Goal: Task Accomplishment & Management: Manage account settings

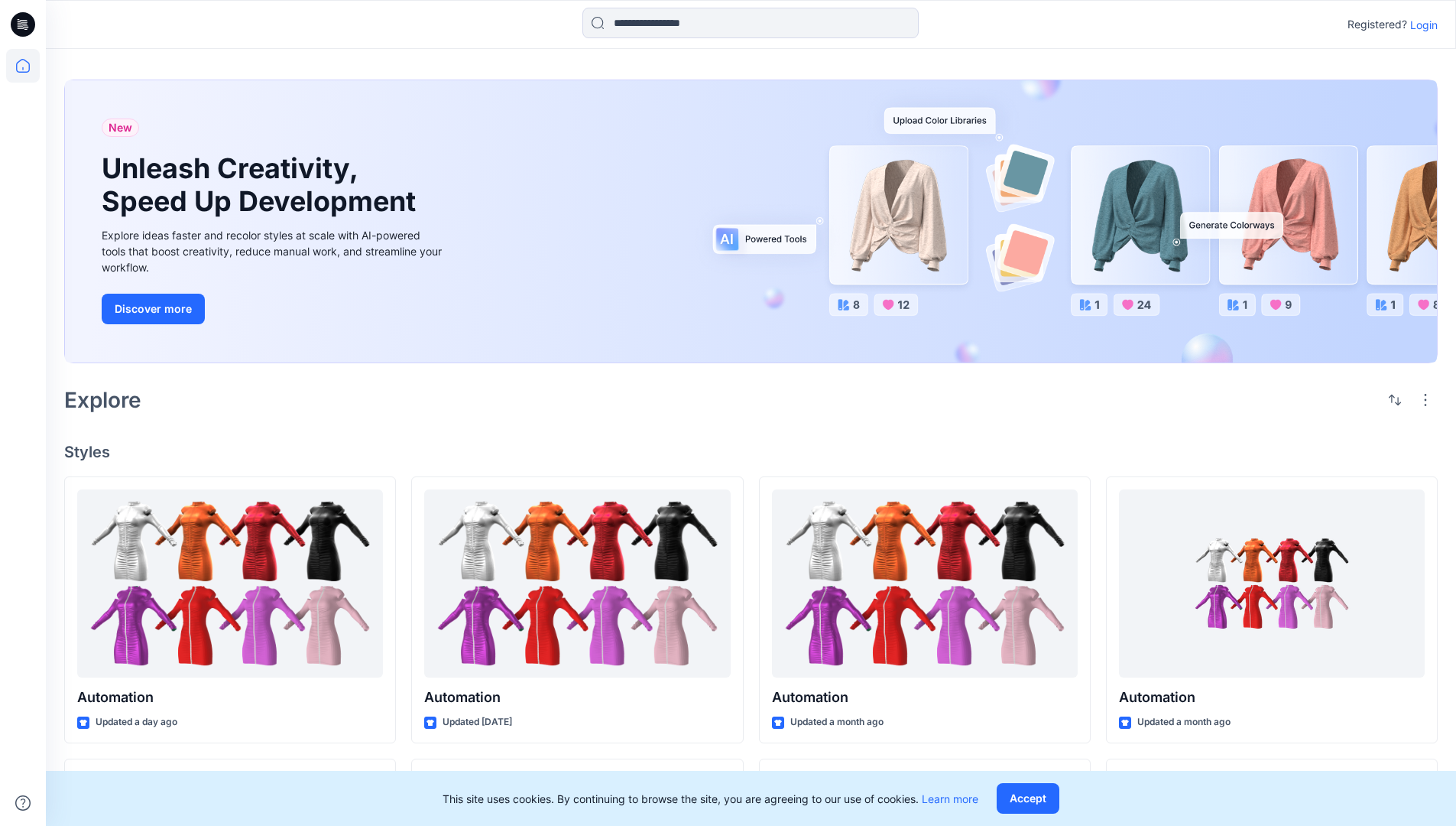
click at [1420, 24] on p "Login" at bounding box center [1424, 25] width 28 height 16
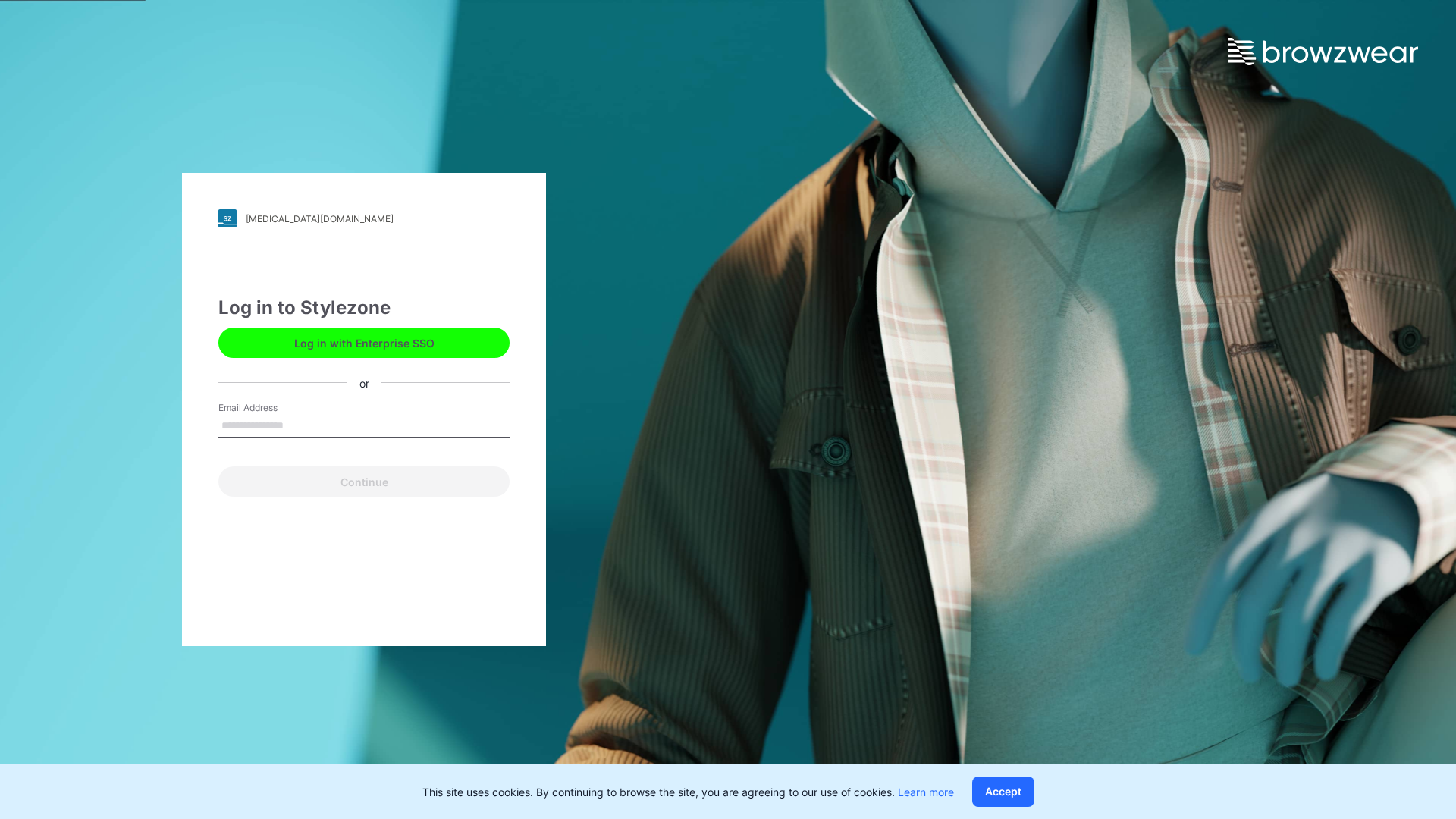
click at [299, 425] on input "Email Address" at bounding box center [364, 426] width 291 height 23
type input "**********"
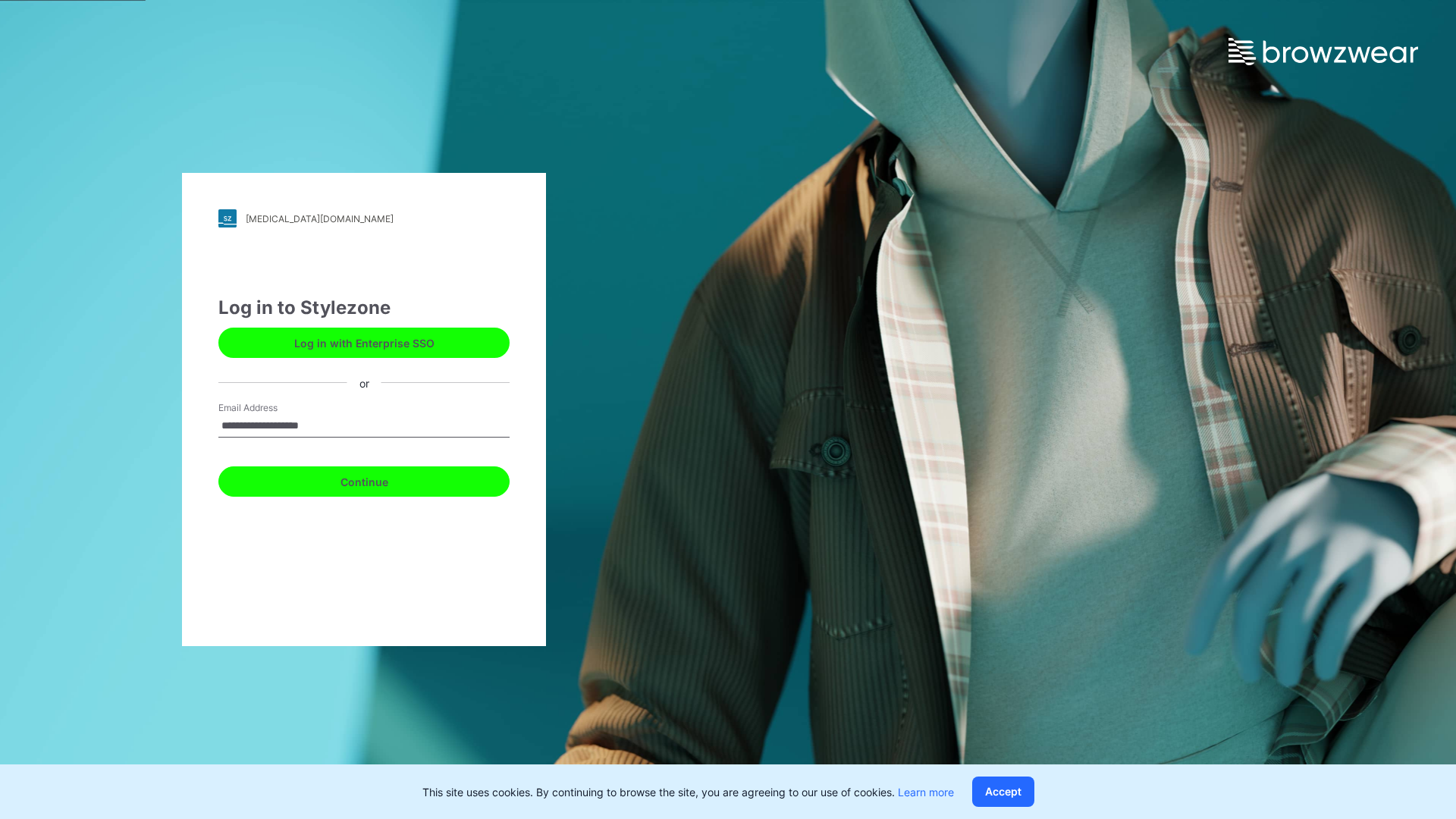
click at [381, 479] on button "Continue" at bounding box center [364, 481] width 291 height 30
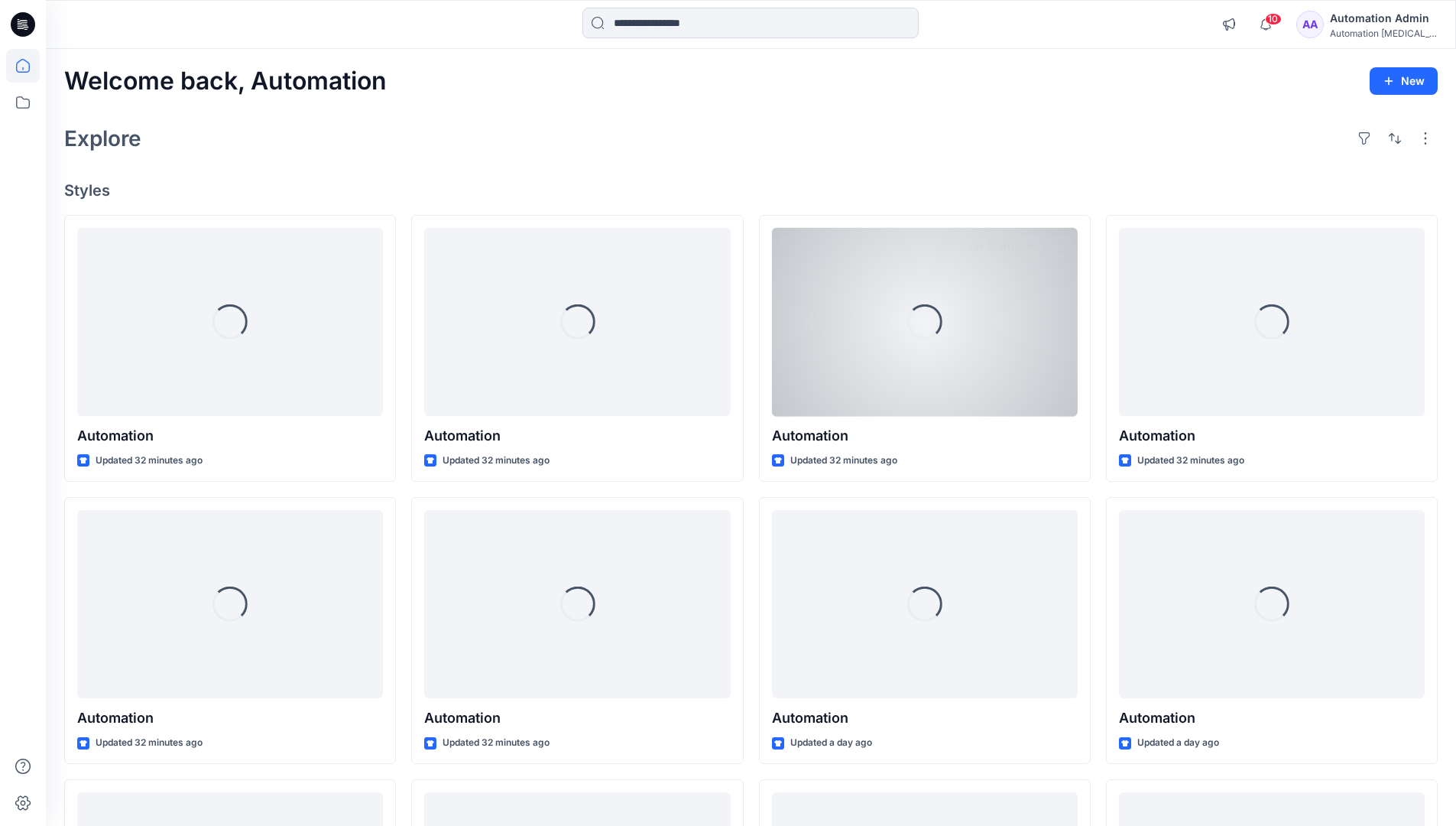
click at [29, 65] on icon at bounding box center [22, 65] width 13 height 13
click at [25, 103] on icon at bounding box center [23, 103] width 34 height 34
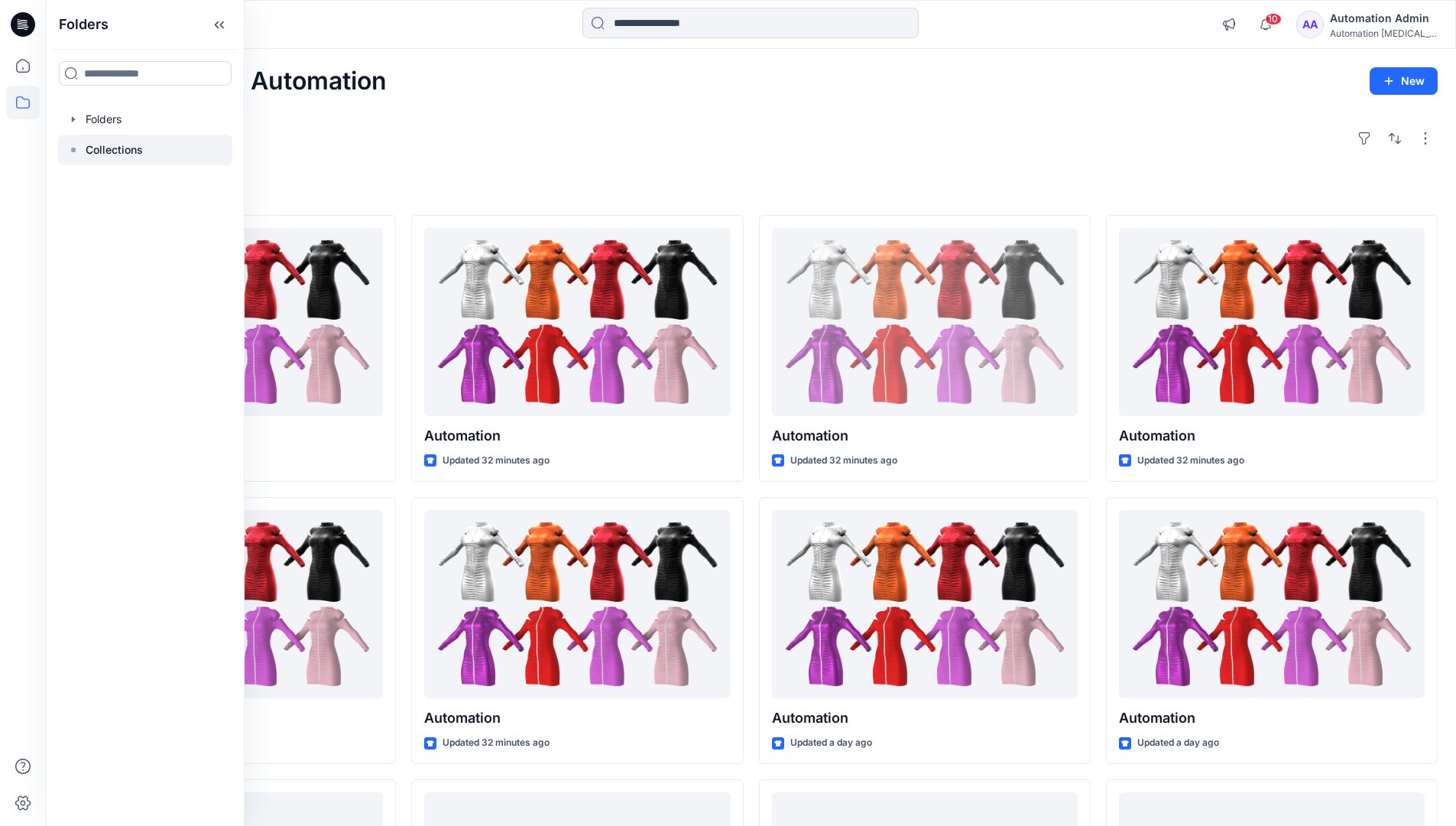
click at [114, 147] on p "Collections" at bounding box center [115, 150] width 57 height 18
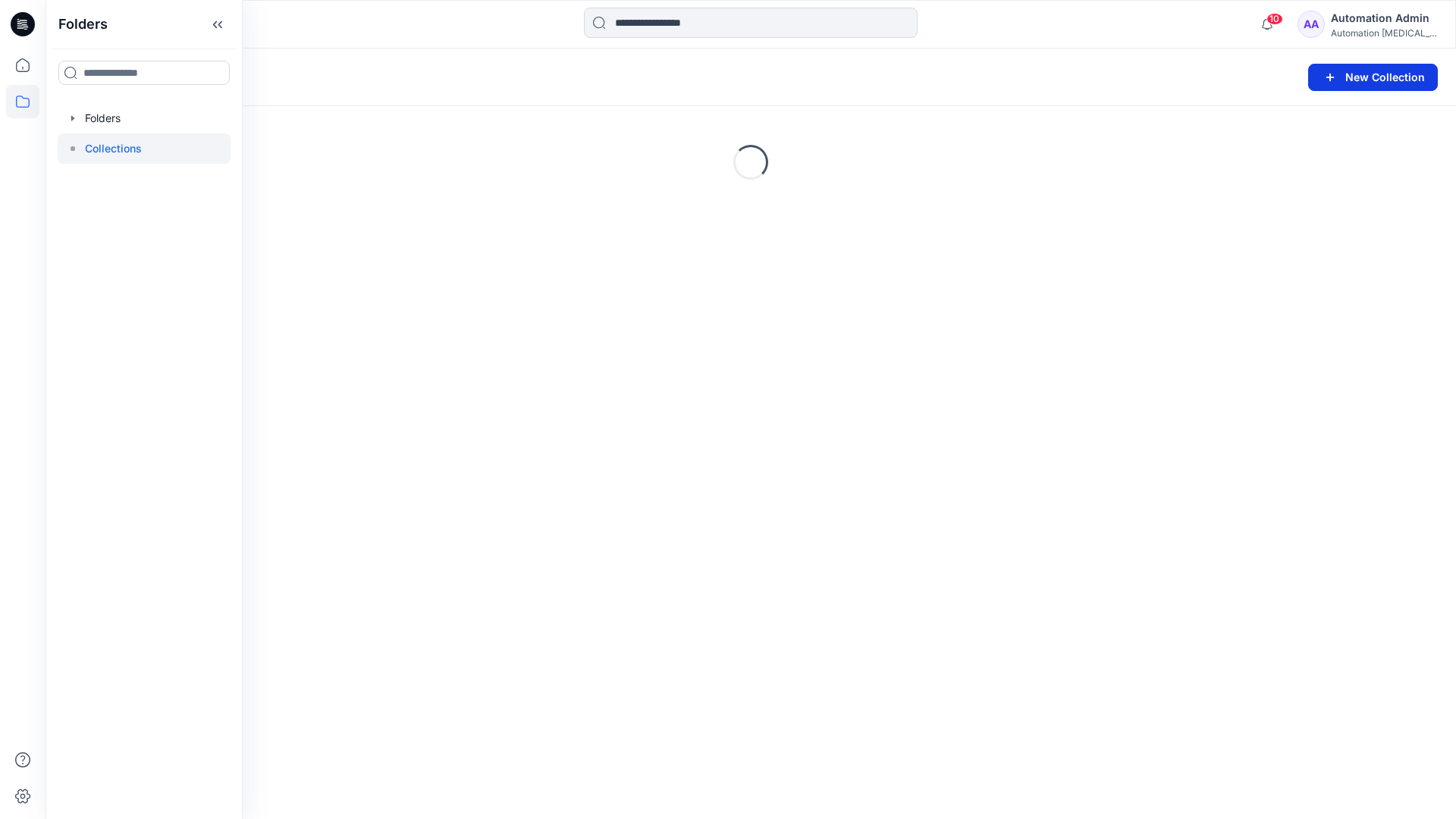
click at [1352, 78] on button "New Collection" at bounding box center [1372, 77] width 130 height 28
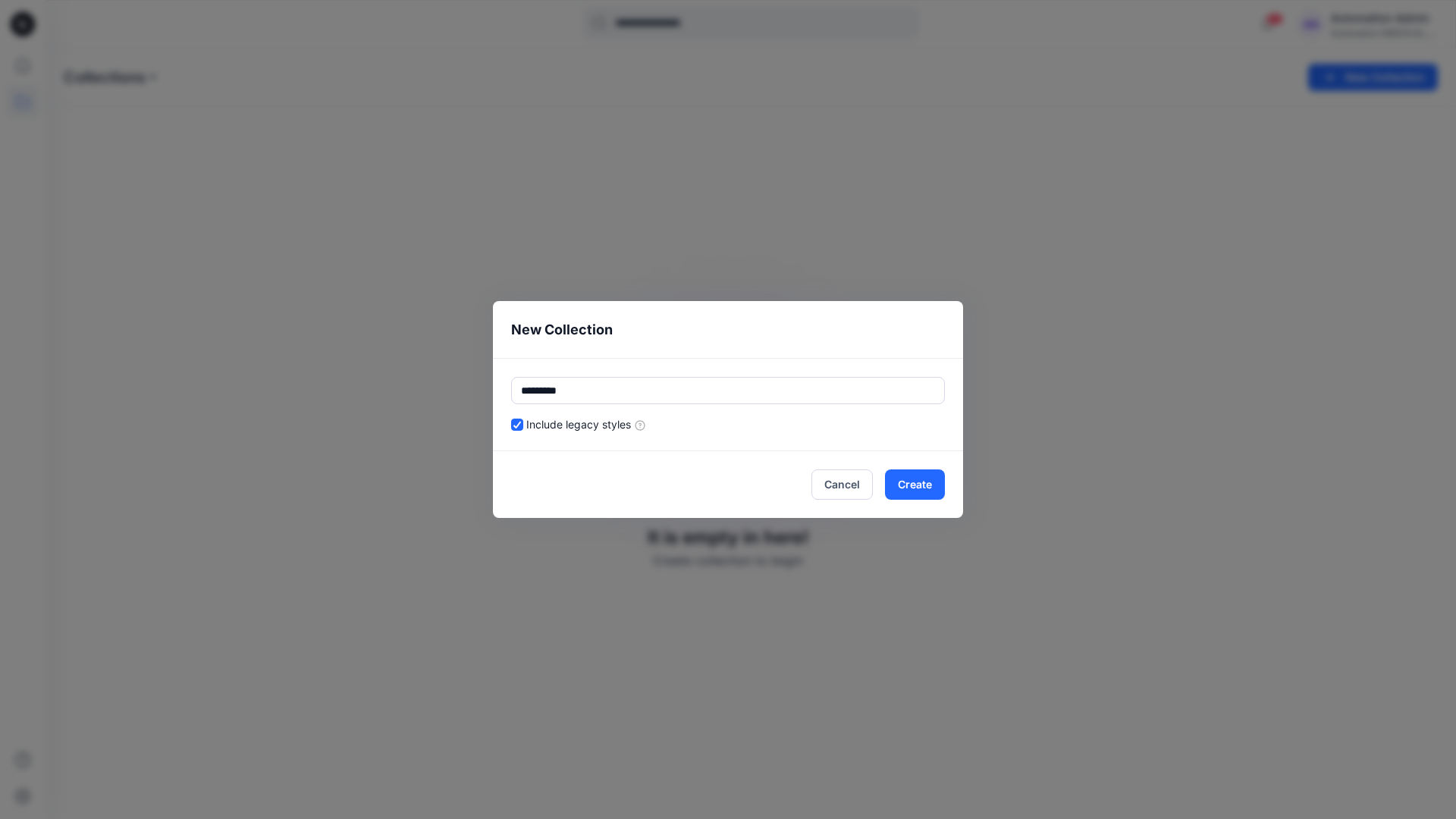
type input "*********"
click at [776, 421] on div "Include legacy styles" at bounding box center [728, 425] width 434 height 16
click at [847, 482] on button "Cancel" at bounding box center [841, 484] width 61 height 30
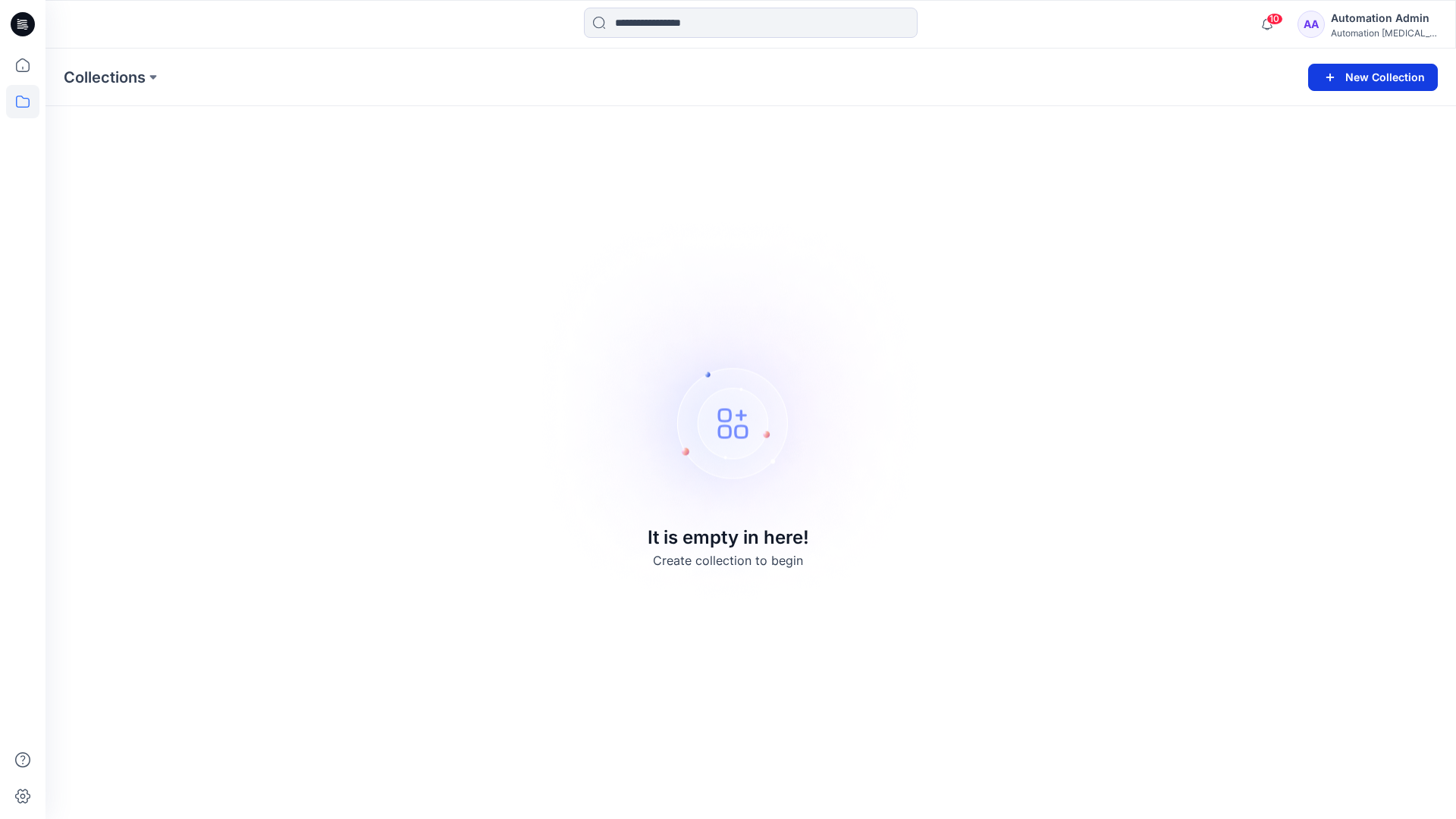
click at [1380, 76] on button "New Collection" at bounding box center [1372, 77] width 130 height 28
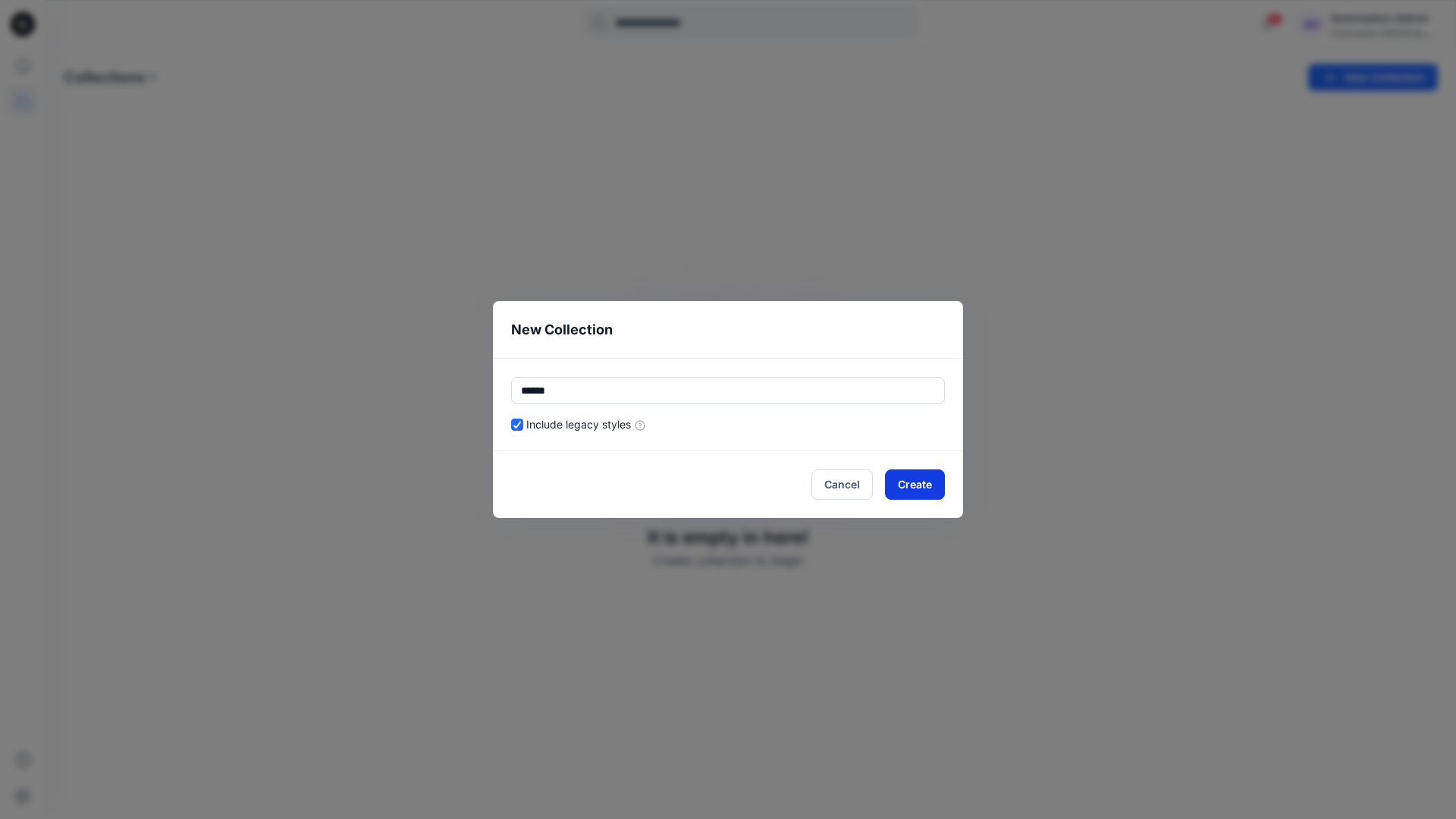
type input "******"
click at [930, 481] on button "Create" at bounding box center [914, 484] width 60 height 30
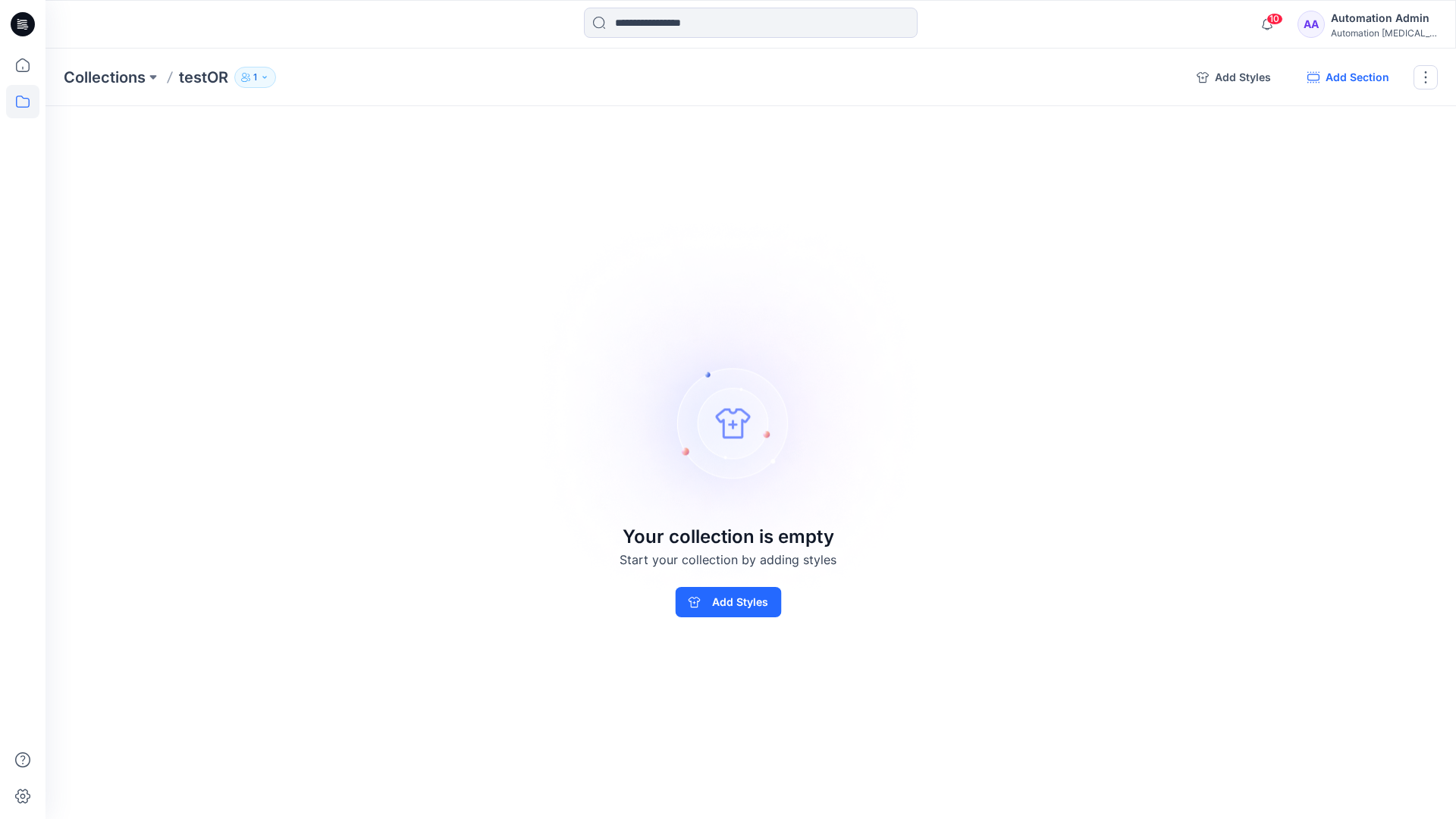
click at [1355, 78] on button "Add Section" at bounding box center [1349, 76] width 107 height 24
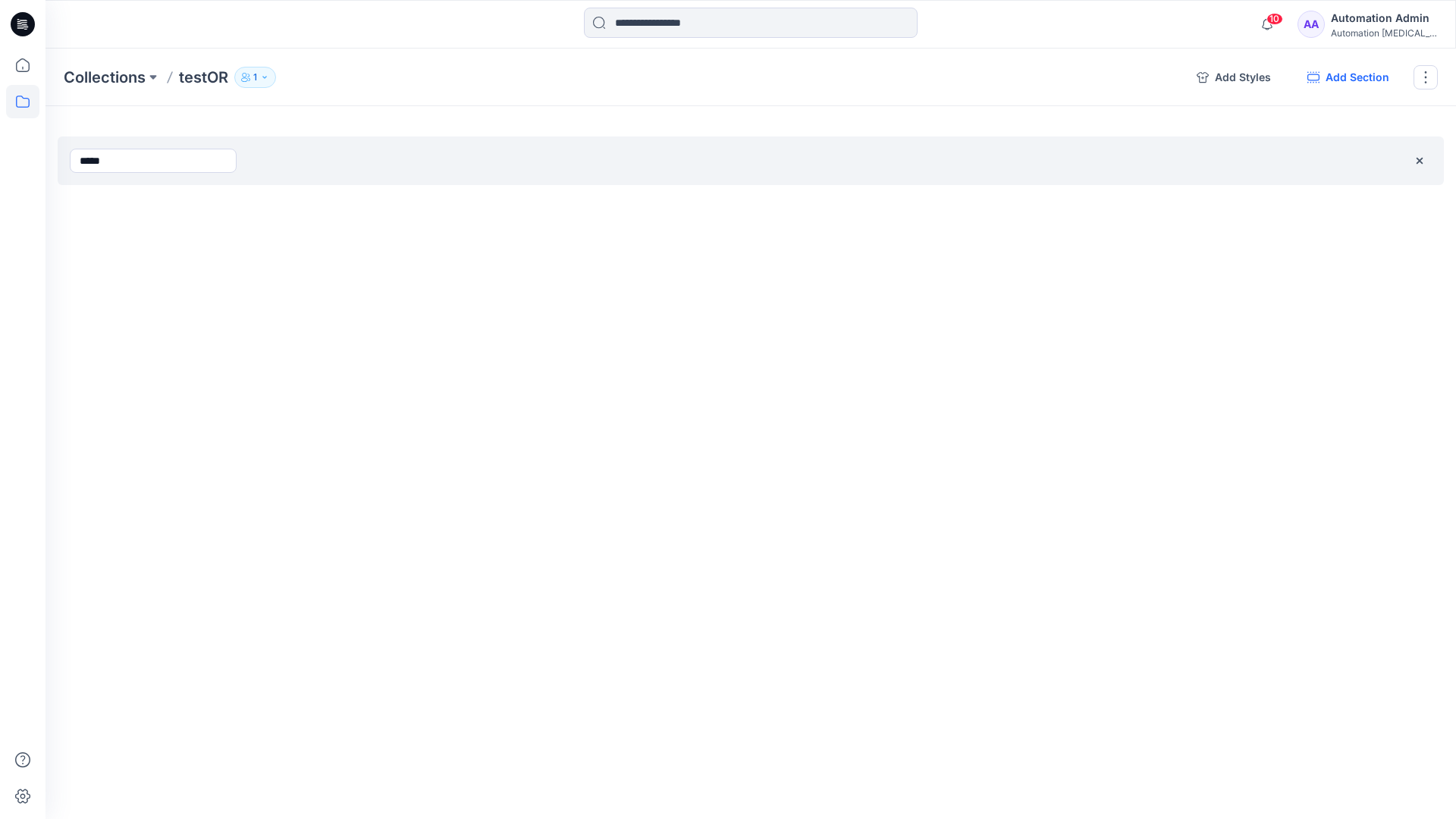
type input "*****"
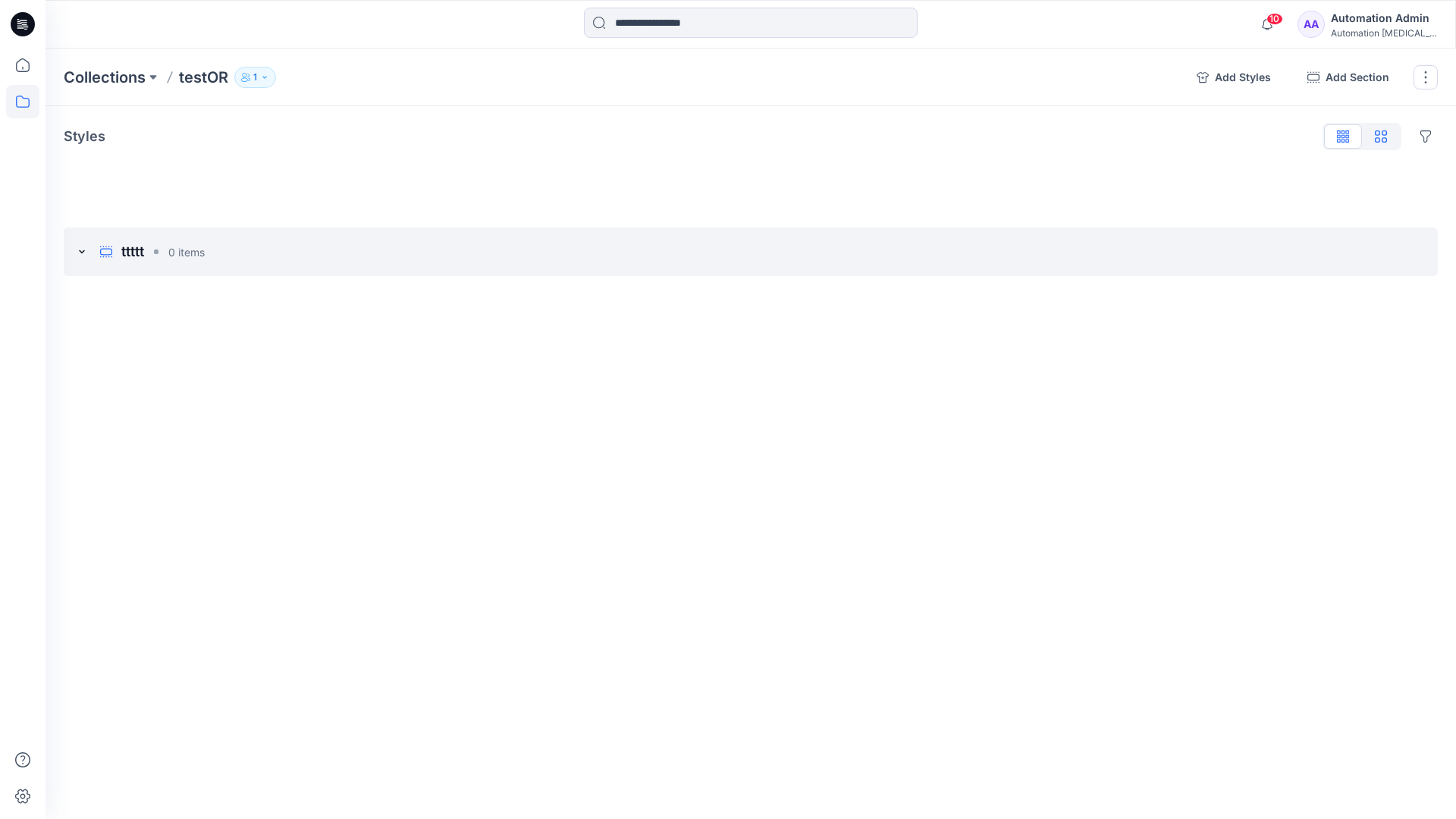
click at [1380, 138] on icon "button" at bounding box center [1381, 137] width 12 height 12
click at [1343, 138] on icon "button" at bounding box center [1343, 134] width 4 height 8
click at [1423, 78] on button "button" at bounding box center [1425, 76] width 24 height 24
click at [1345, 138] on button "Clone Collection" at bounding box center [1353, 147] width 163 height 28
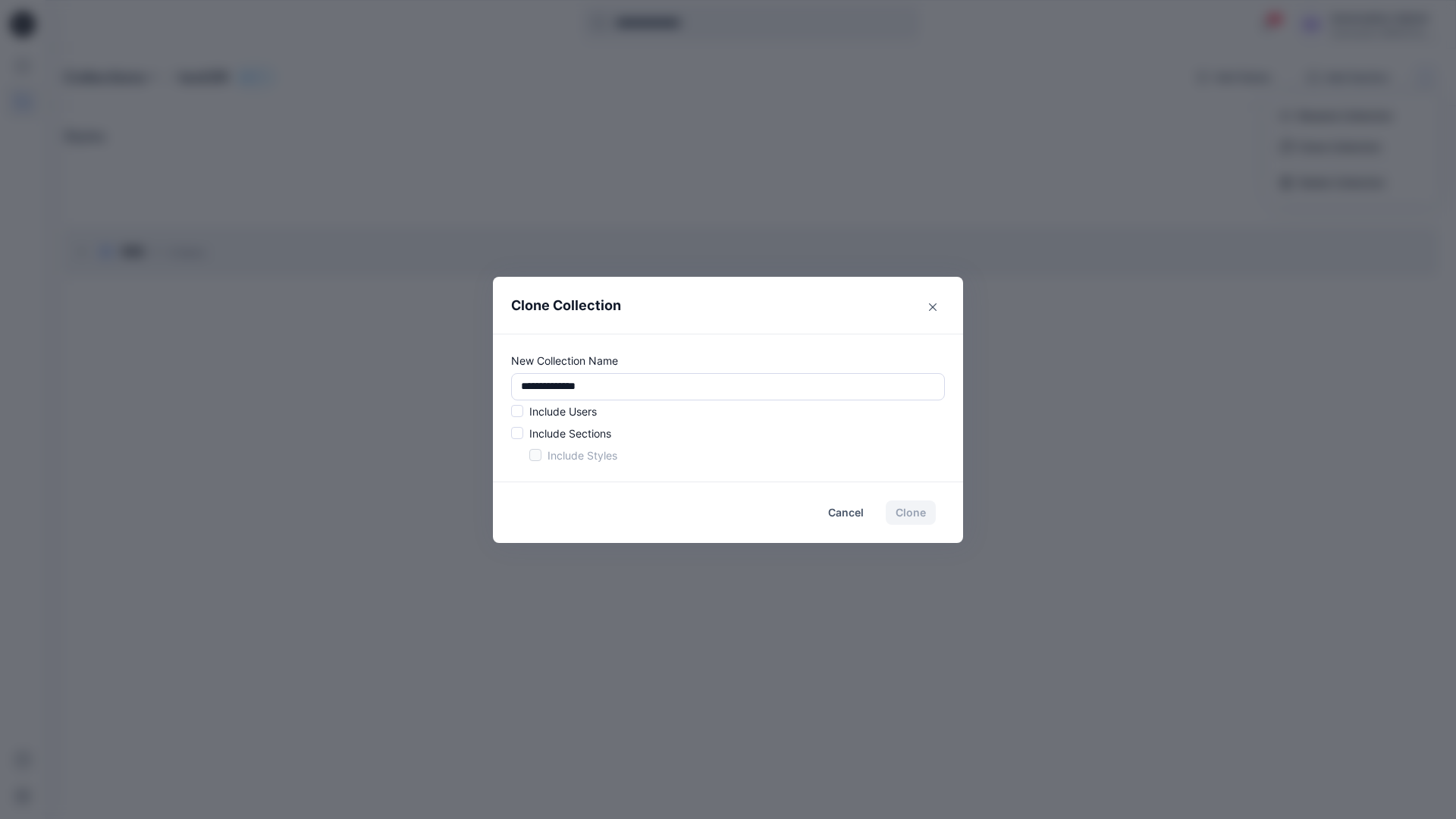
click at [561, 407] on p "Include Users" at bounding box center [563, 411] width 68 height 16
click at [521, 414] on span at bounding box center [517, 411] width 12 height 12
click at [521, 433] on span at bounding box center [517, 433] width 12 height 12
click at [533, 456] on span at bounding box center [536, 455] width 12 height 12
click at [915, 516] on button "Clone" at bounding box center [911, 512] width 50 height 24
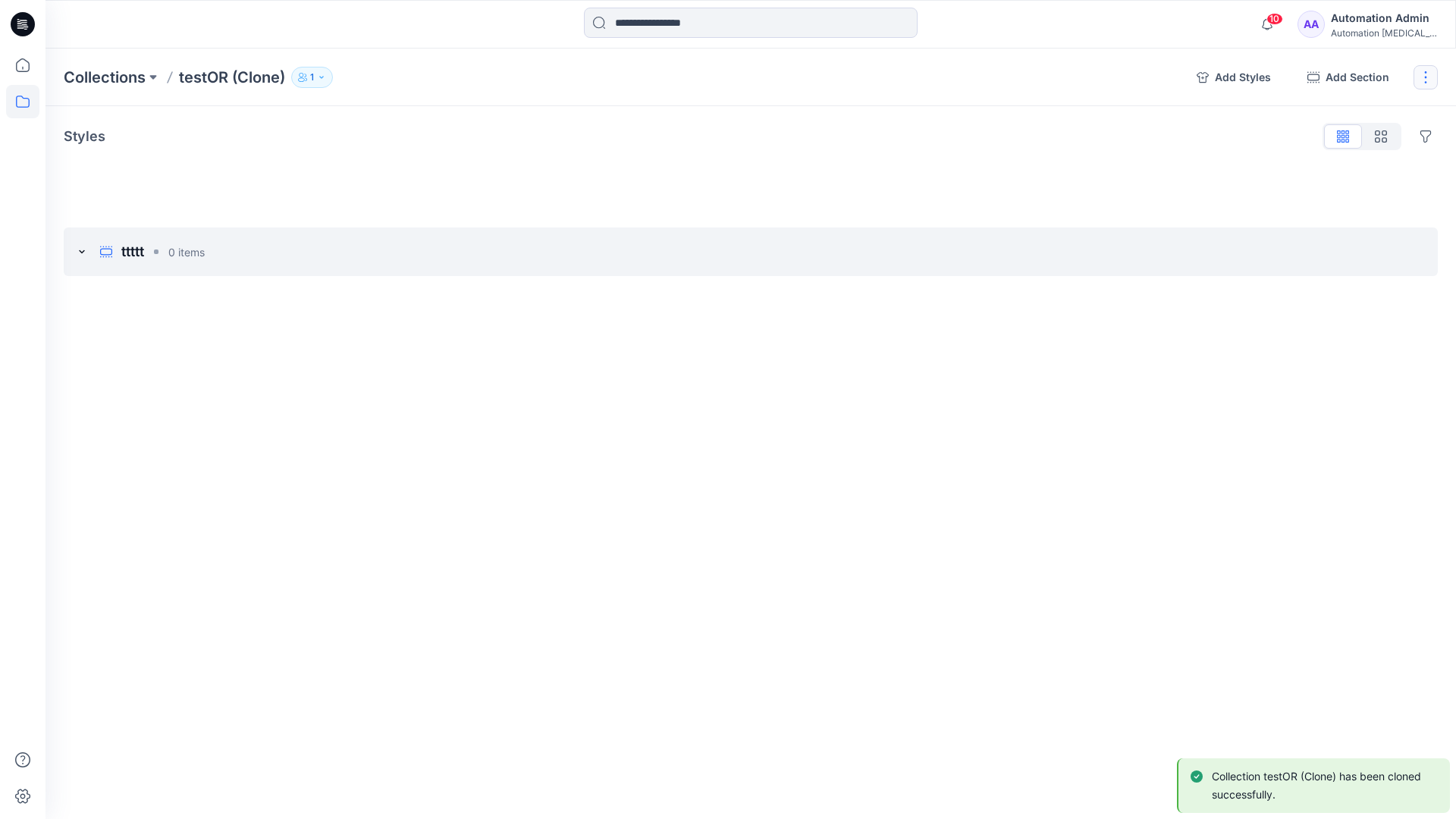
click at [1430, 76] on button "button" at bounding box center [1425, 76] width 24 height 24
click at [1354, 184] on button "Delete Collection" at bounding box center [1353, 182] width 163 height 28
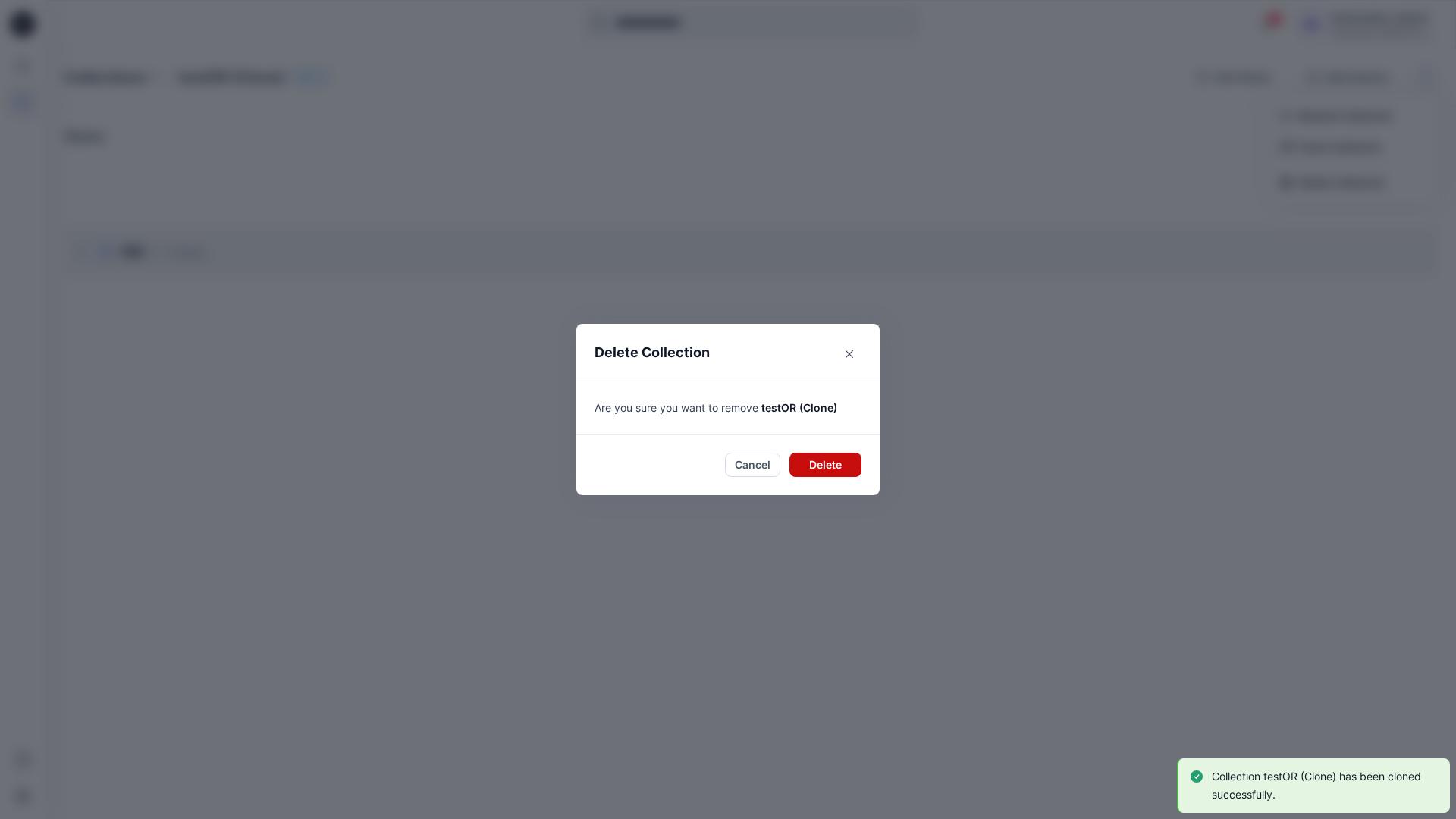
click at [816, 461] on button "Delete" at bounding box center [825, 465] width 72 height 24
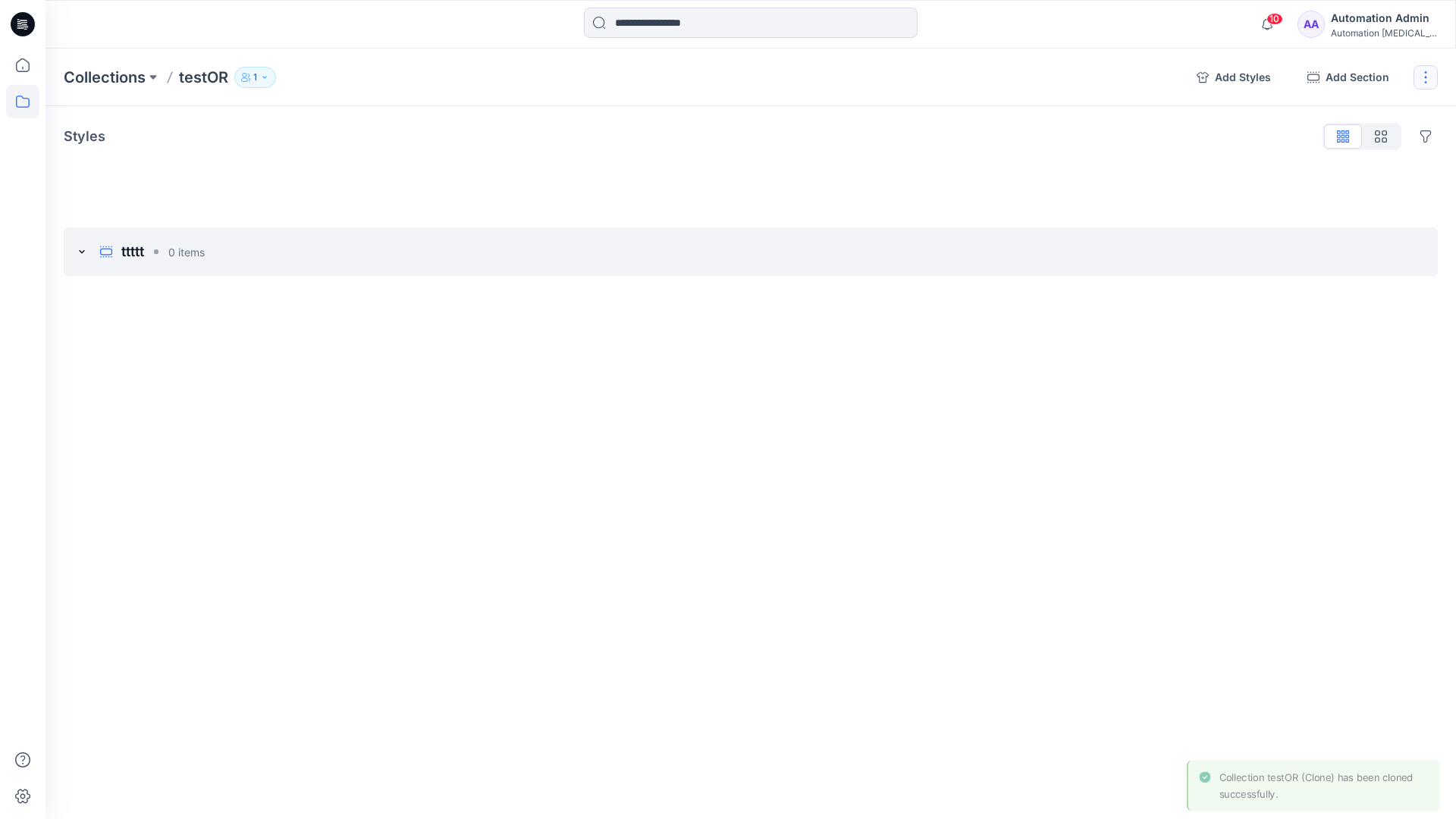
click at [1422, 76] on button "button" at bounding box center [1425, 76] width 24 height 24
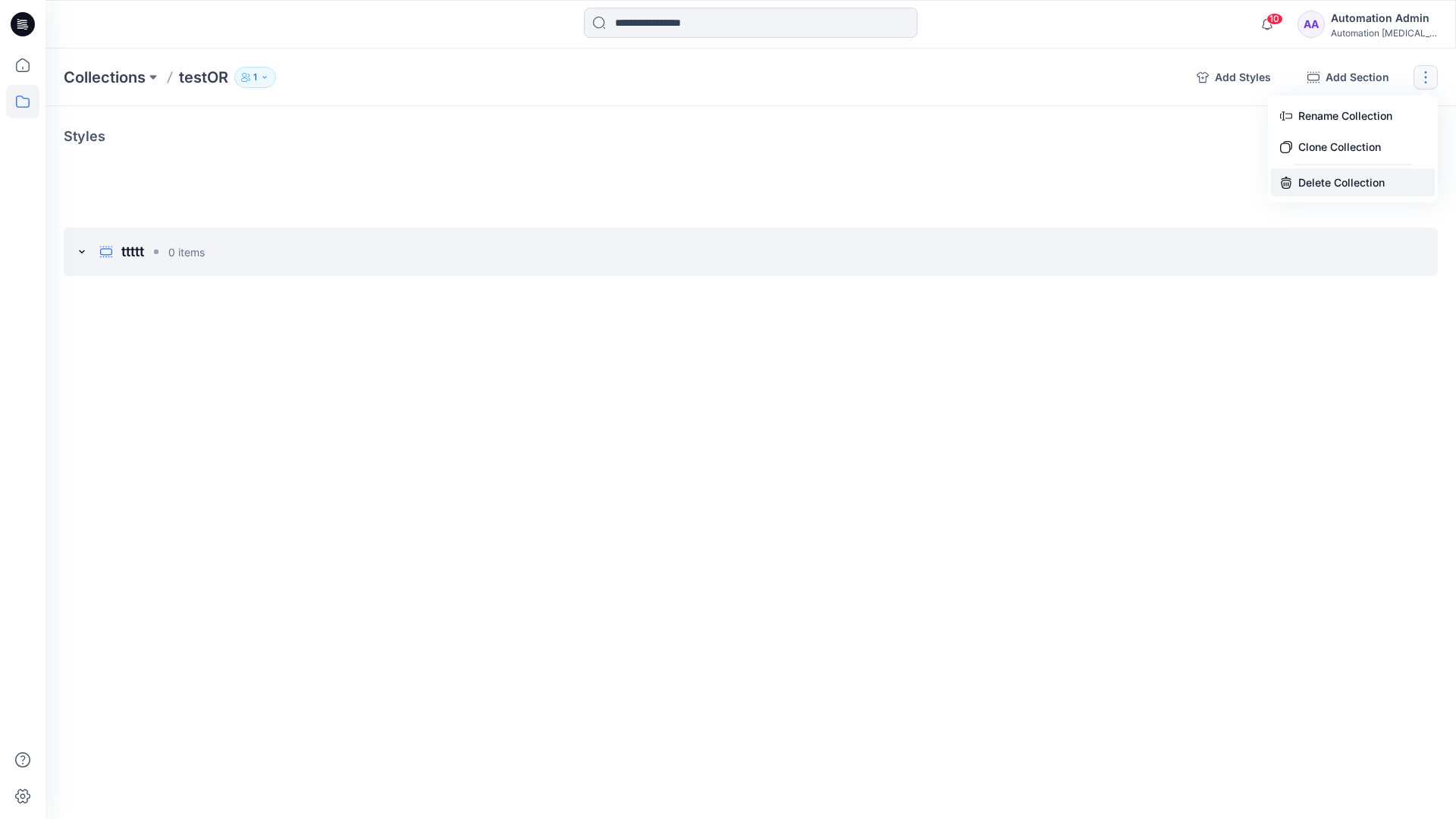
click at [1322, 187] on button "Delete Collection" at bounding box center [1353, 182] width 163 height 28
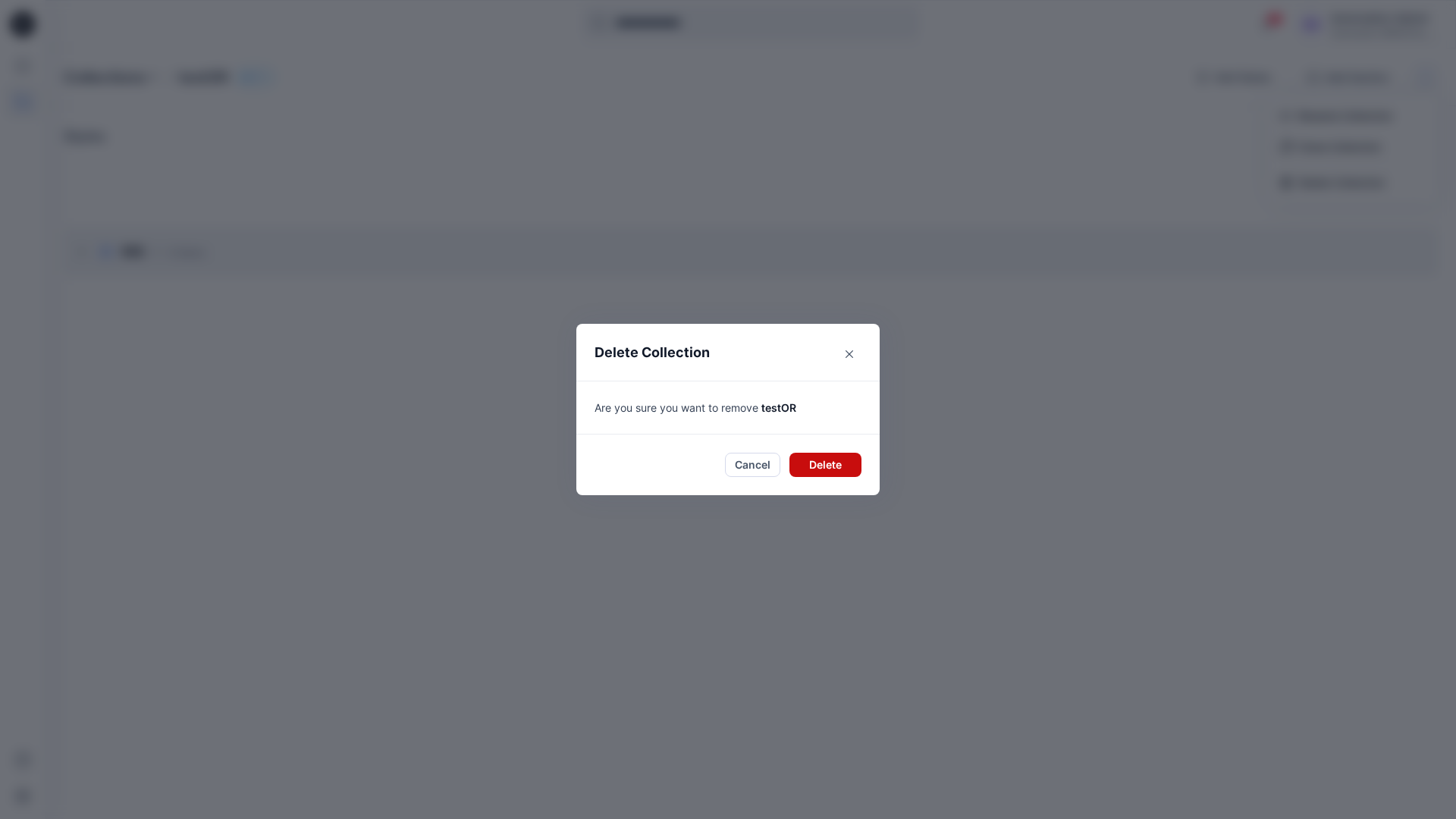
click at [831, 468] on button "Delete" at bounding box center [825, 465] width 72 height 24
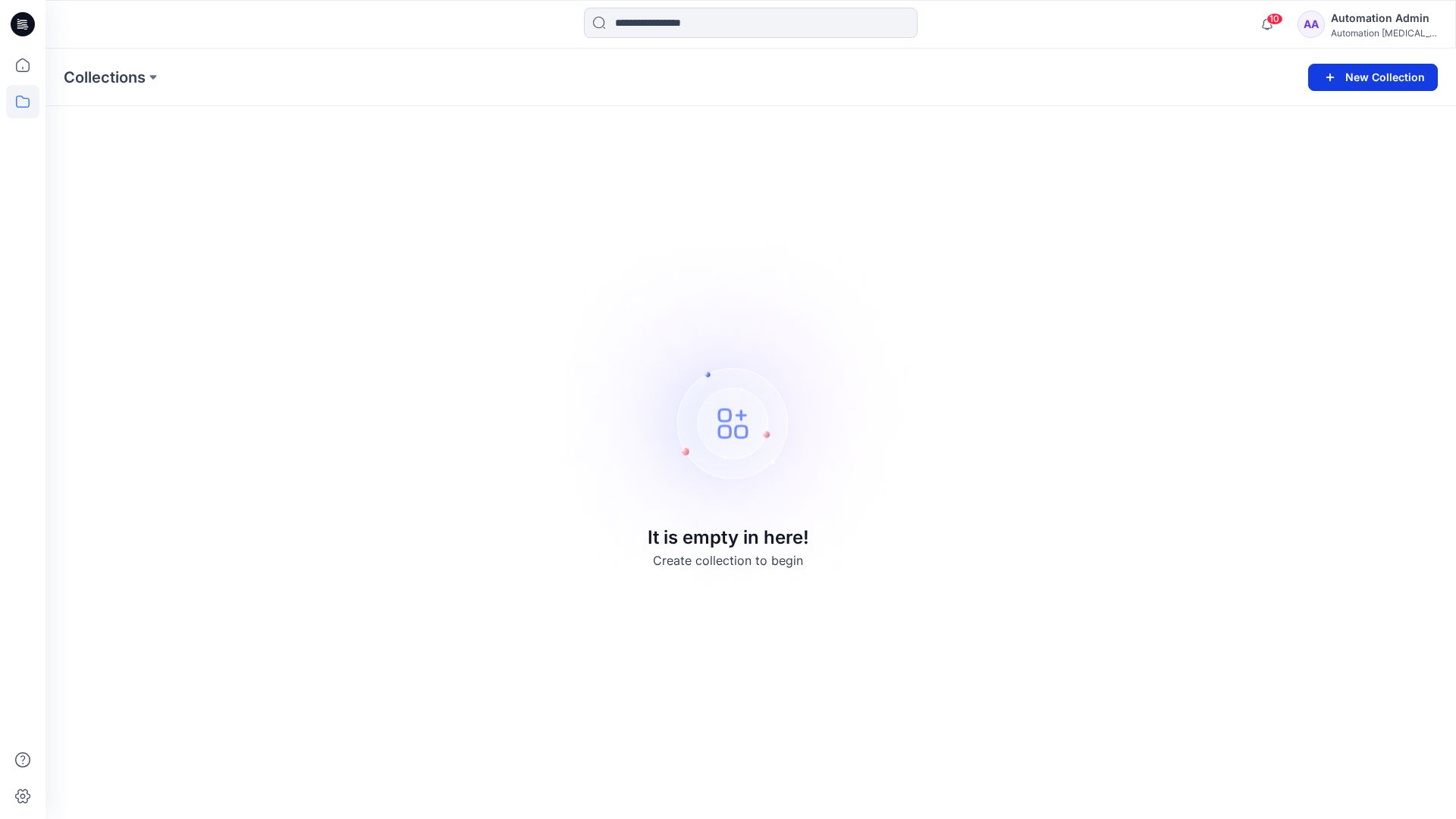
click at [1386, 81] on button "New Collection" at bounding box center [1372, 77] width 130 height 28
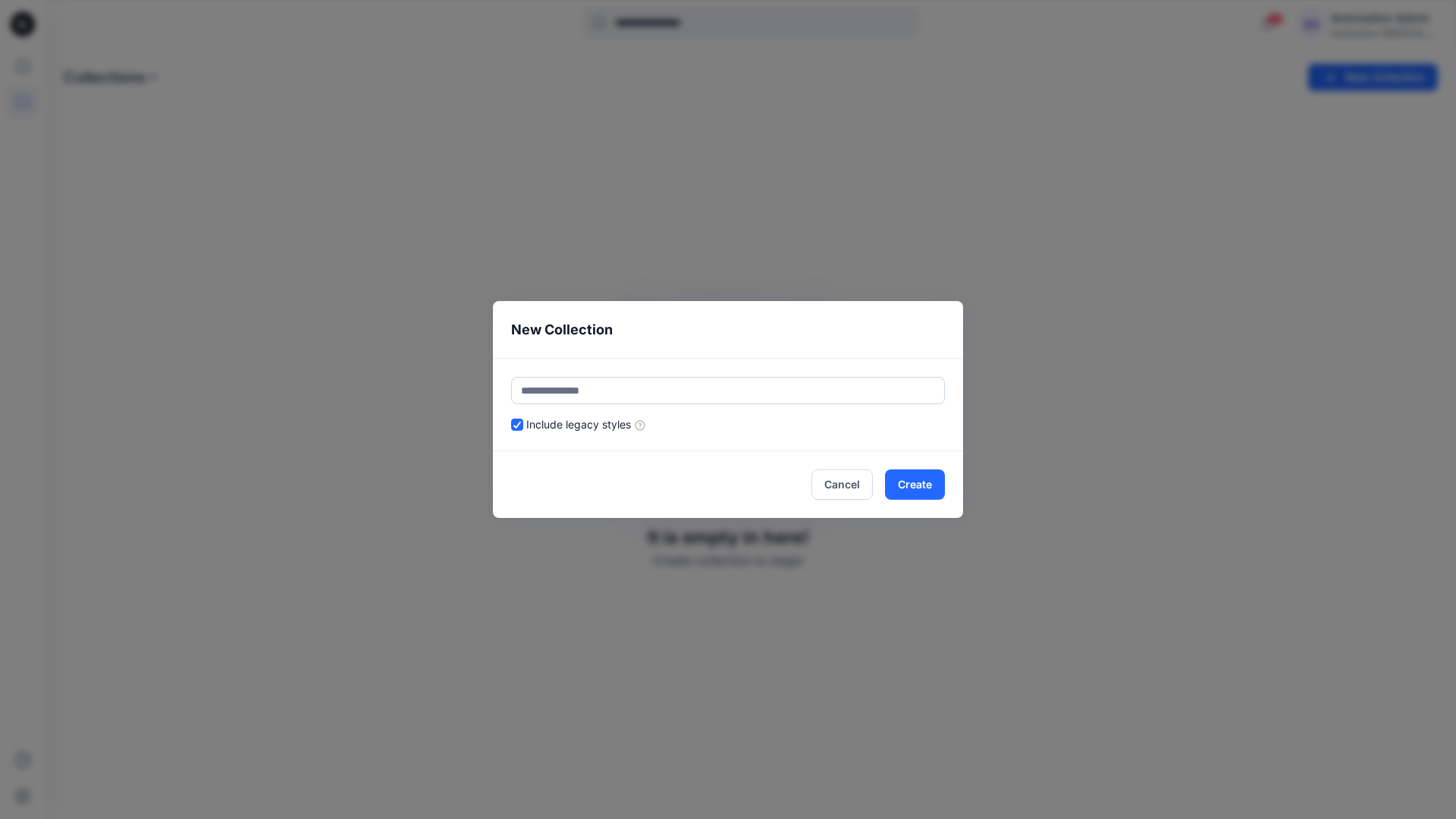
click at [679, 390] on input "text" at bounding box center [728, 390] width 434 height 28
type input "******"
click at [807, 339] on header "New Collection" at bounding box center [728, 330] width 470 height 57
click at [930, 489] on button "Create" at bounding box center [914, 484] width 60 height 30
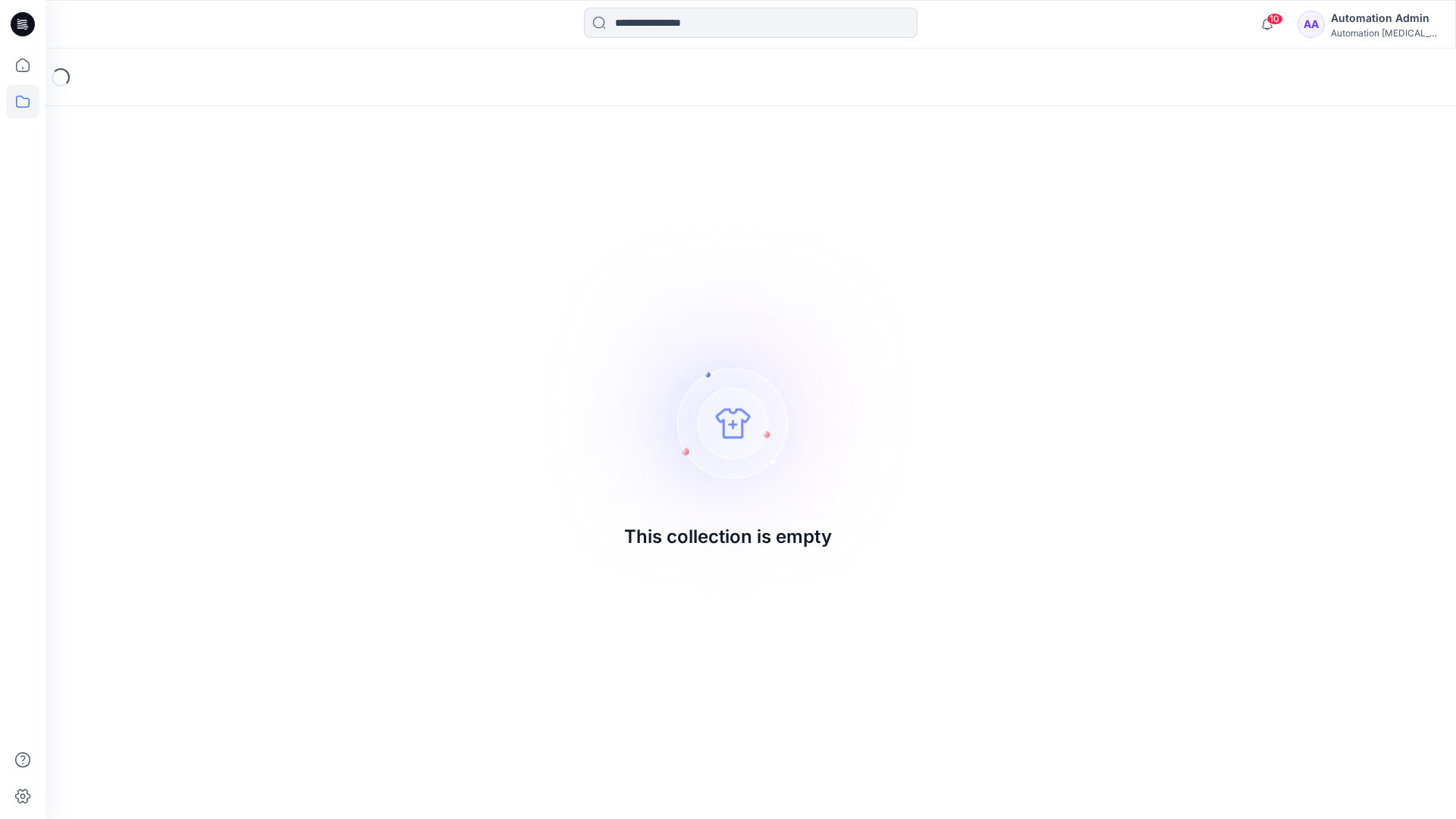
drag, startPoint x: 930, startPoint y: 489, endPoint x: 703, endPoint y: 541, distance: 232.9
click at [703, 541] on p "This collection is empty" at bounding box center [728, 537] width 208 height 28
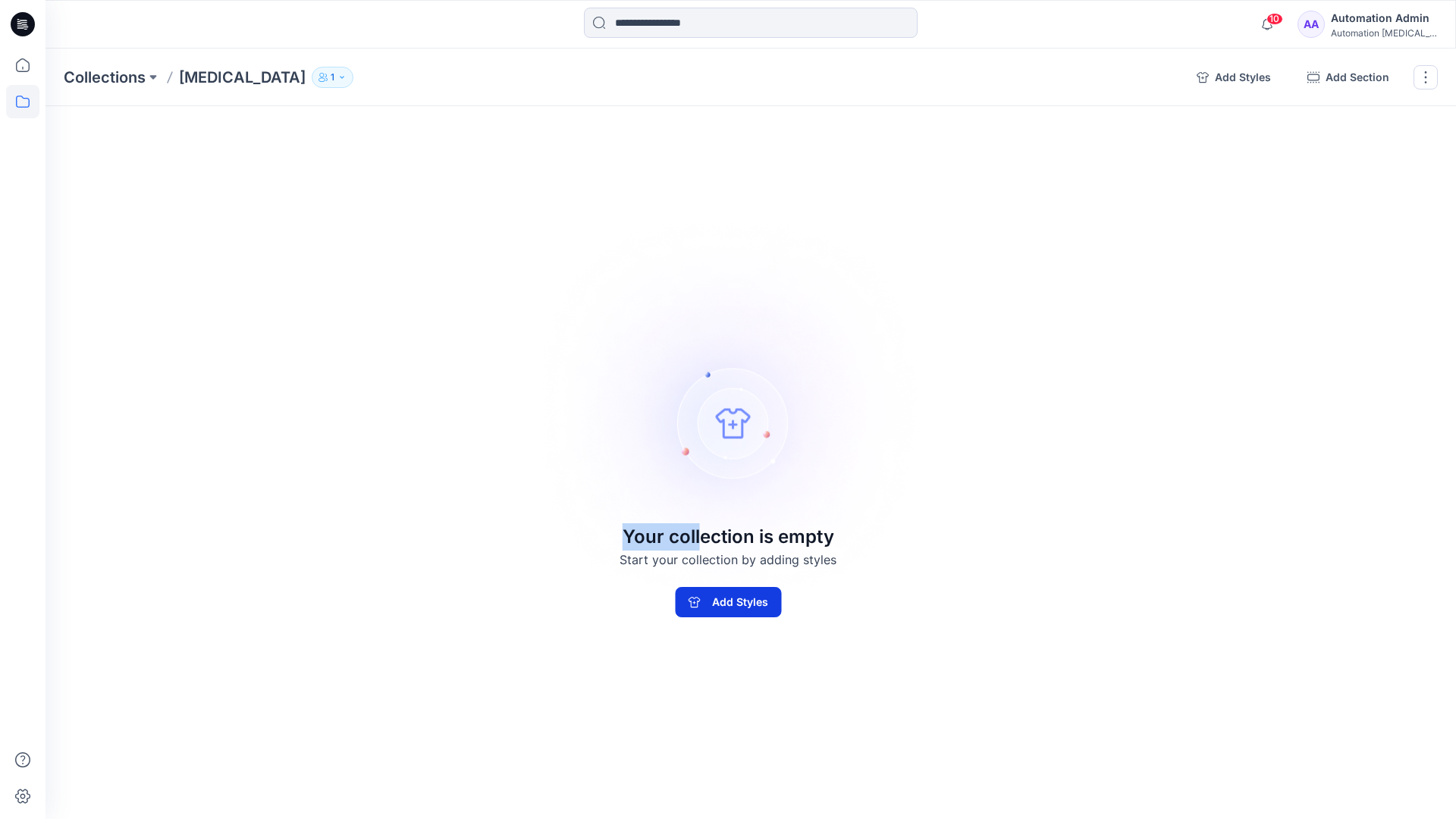
click at [697, 610] on button "Add Styles" at bounding box center [728, 602] width 107 height 30
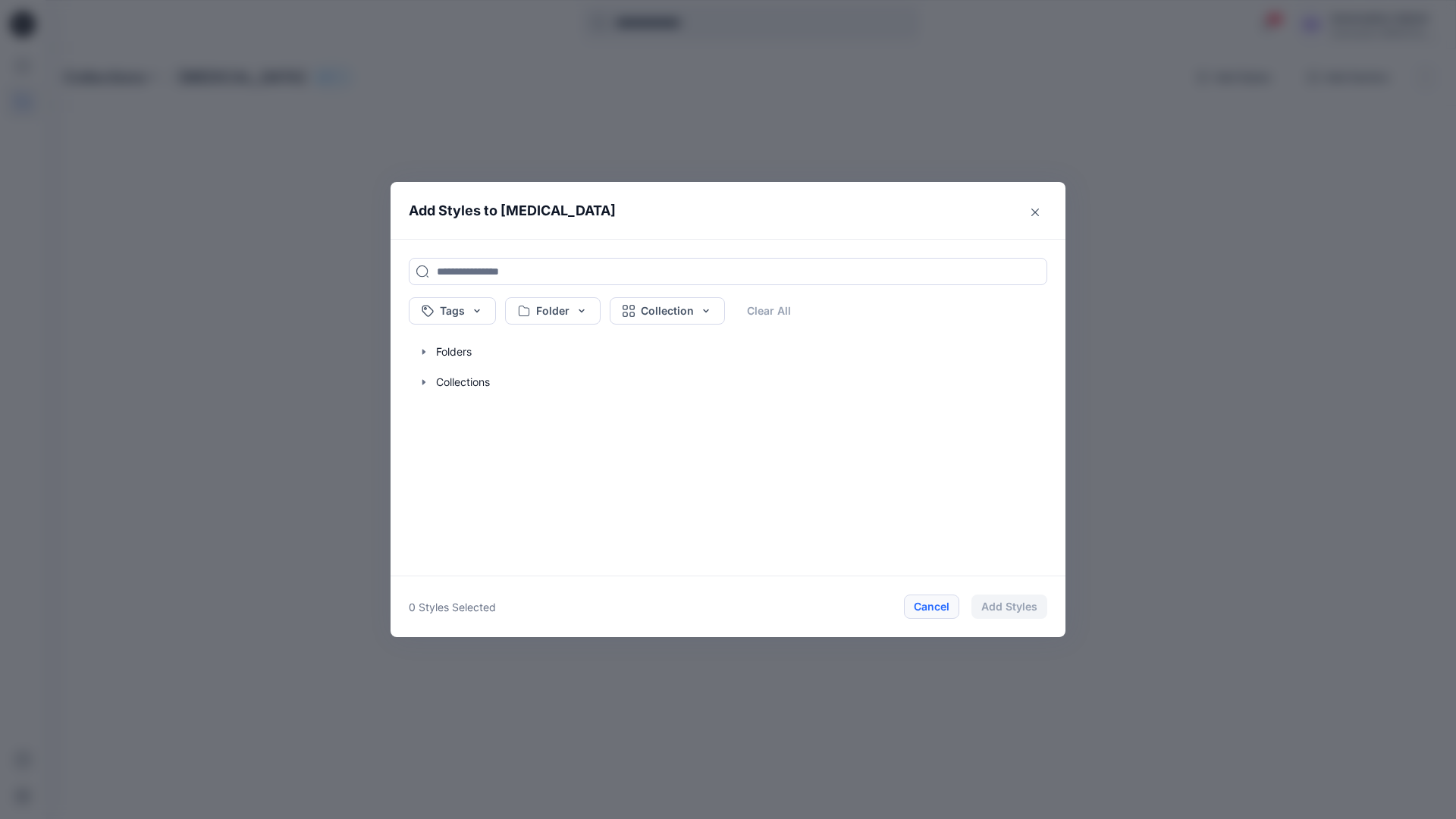
click at [930, 608] on button "Cancel" at bounding box center [931, 606] width 55 height 24
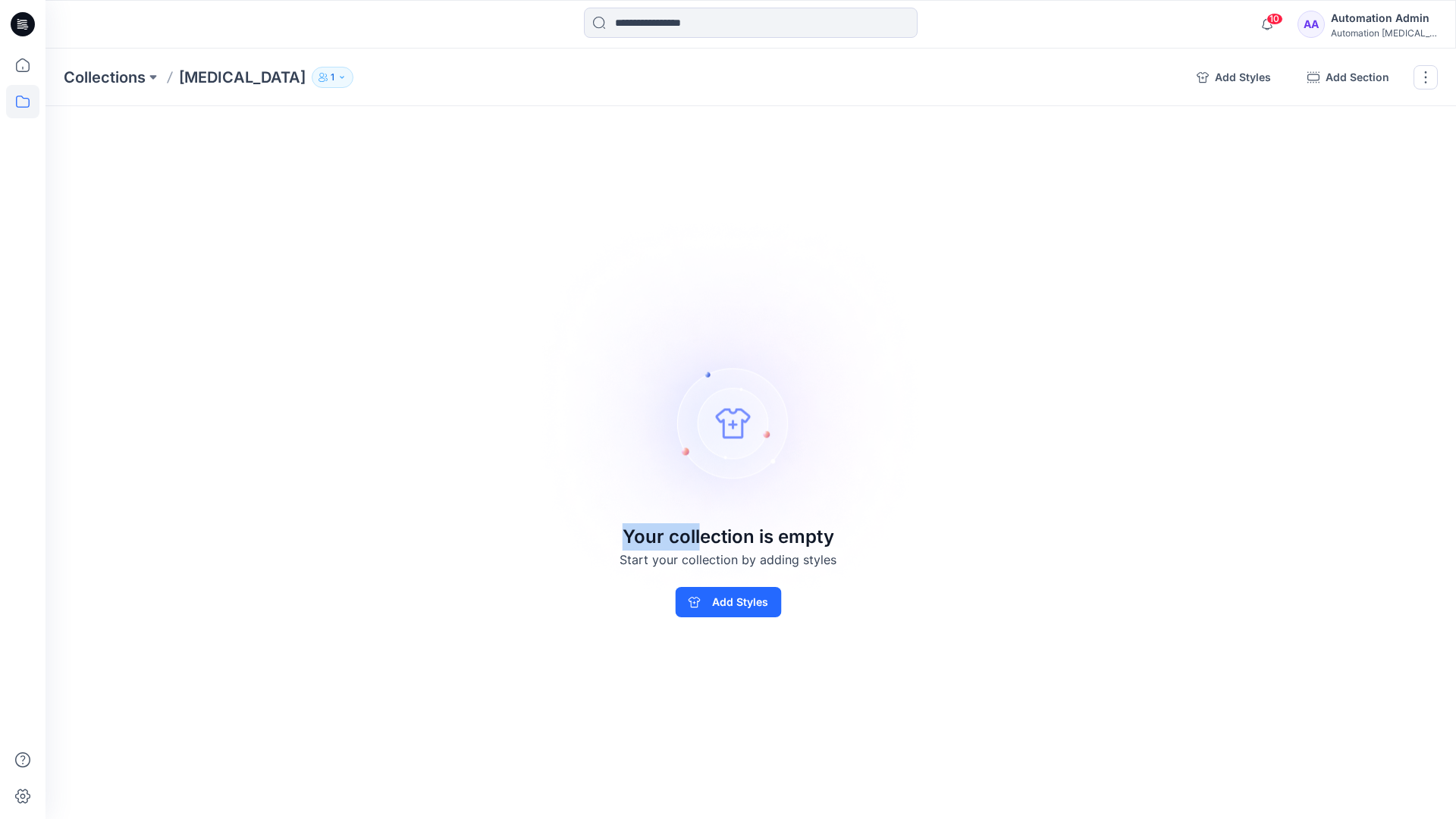
click at [1406, 18] on div "Automation Admin" at bounding box center [1384, 18] width 107 height 18
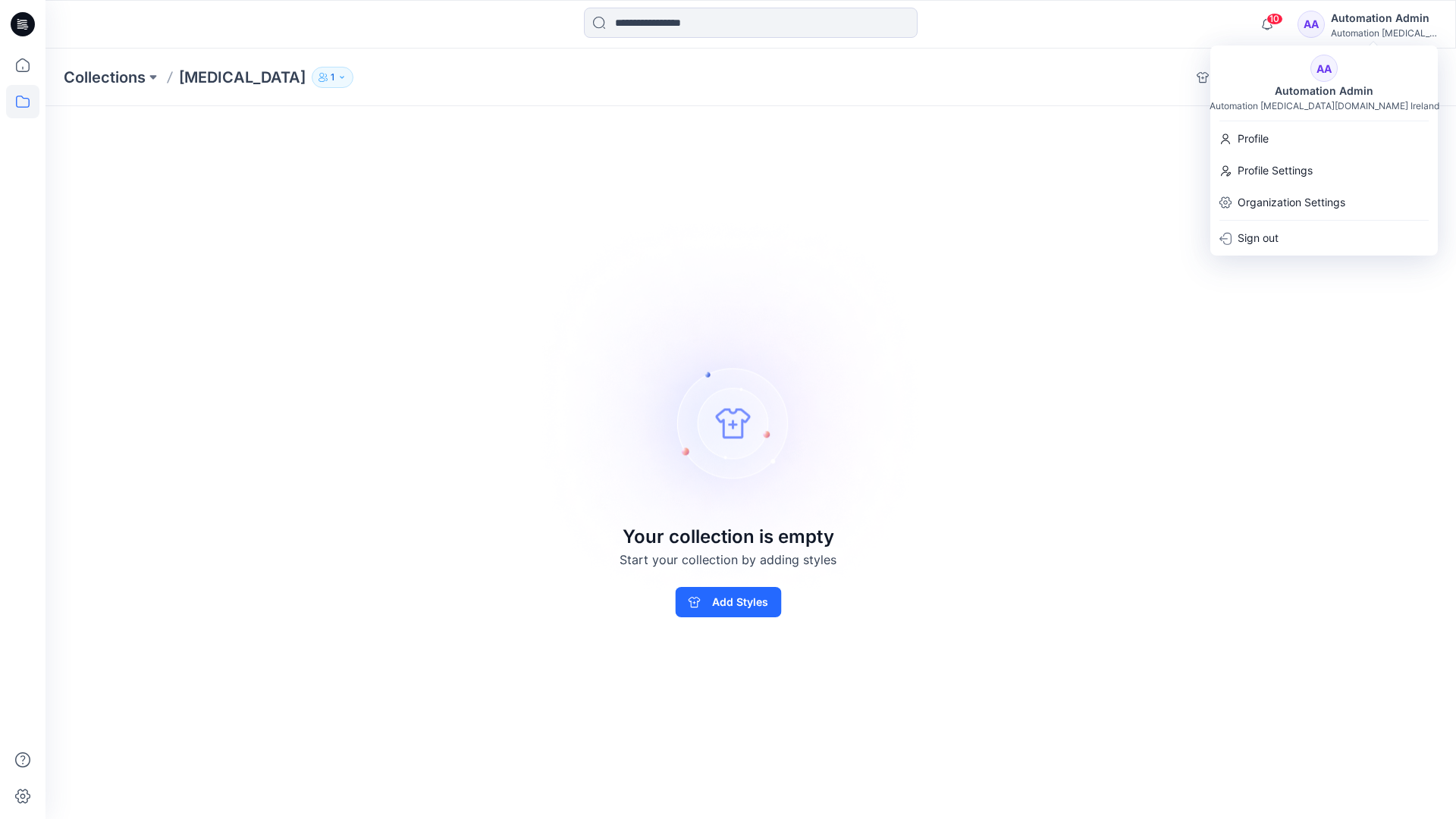
click at [1073, 151] on div "Collections [MEDICAL_DATA] 1 Add Styles Add Section Rename Collection Clone Col…" at bounding box center [751, 433] width 1411 height 770
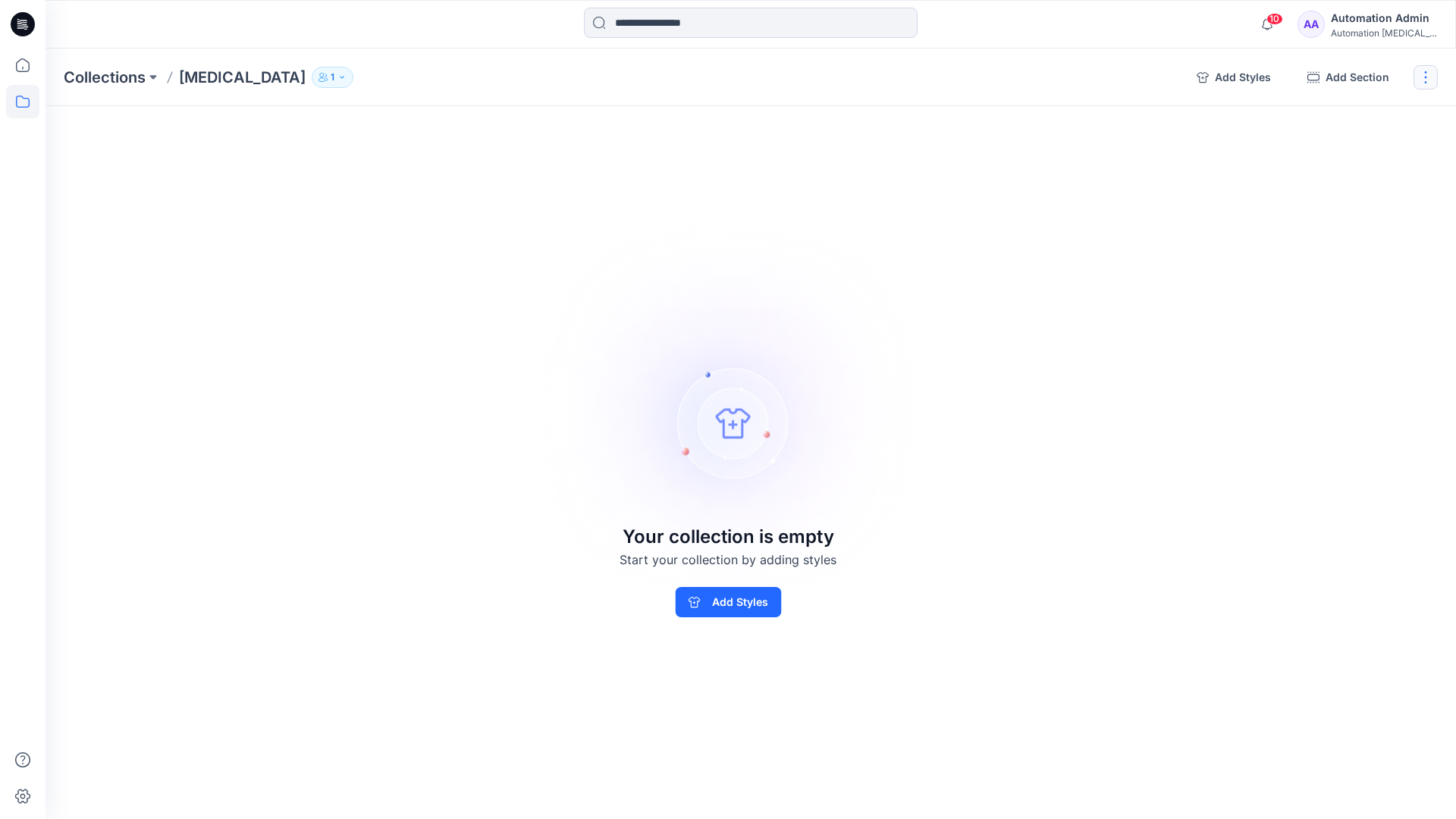
click at [1423, 82] on button "button" at bounding box center [1425, 76] width 24 height 24
click at [1338, 180] on button "Delete Collection" at bounding box center [1353, 182] width 163 height 28
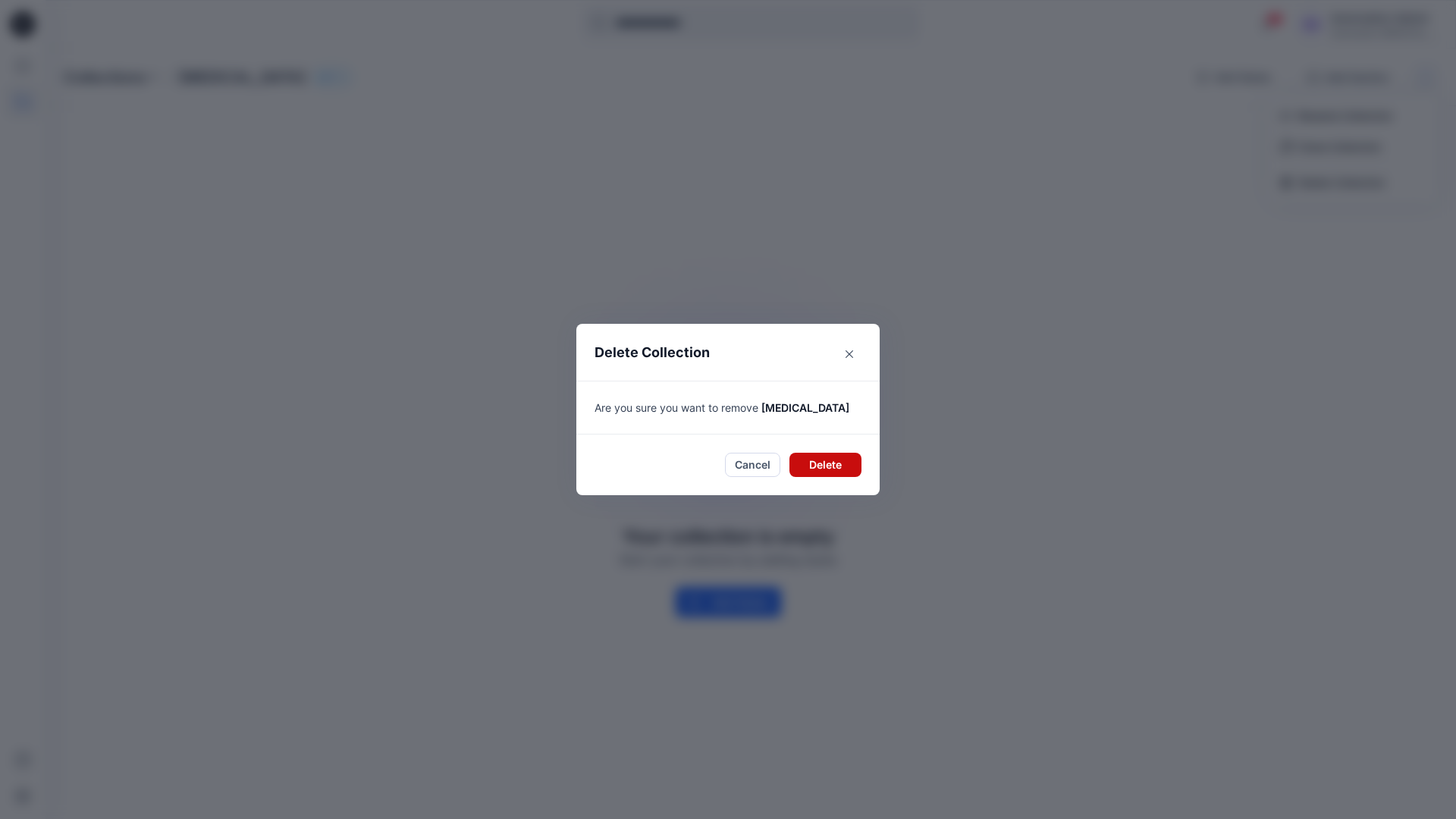
click at [815, 465] on button "Delete" at bounding box center [825, 465] width 72 height 24
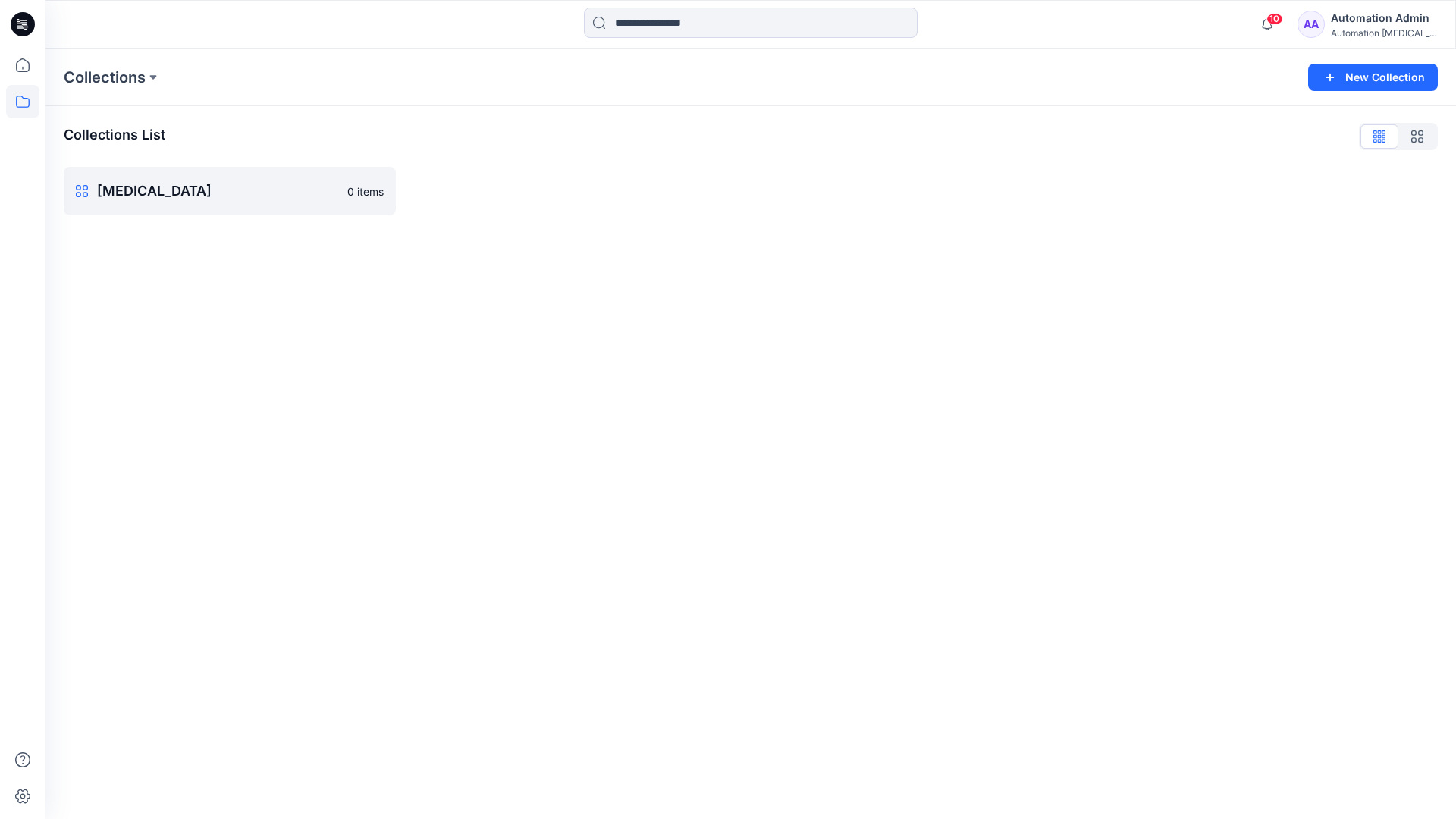
click at [1357, 25] on div "Automation Admin" at bounding box center [1384, 18] width 107 height 18
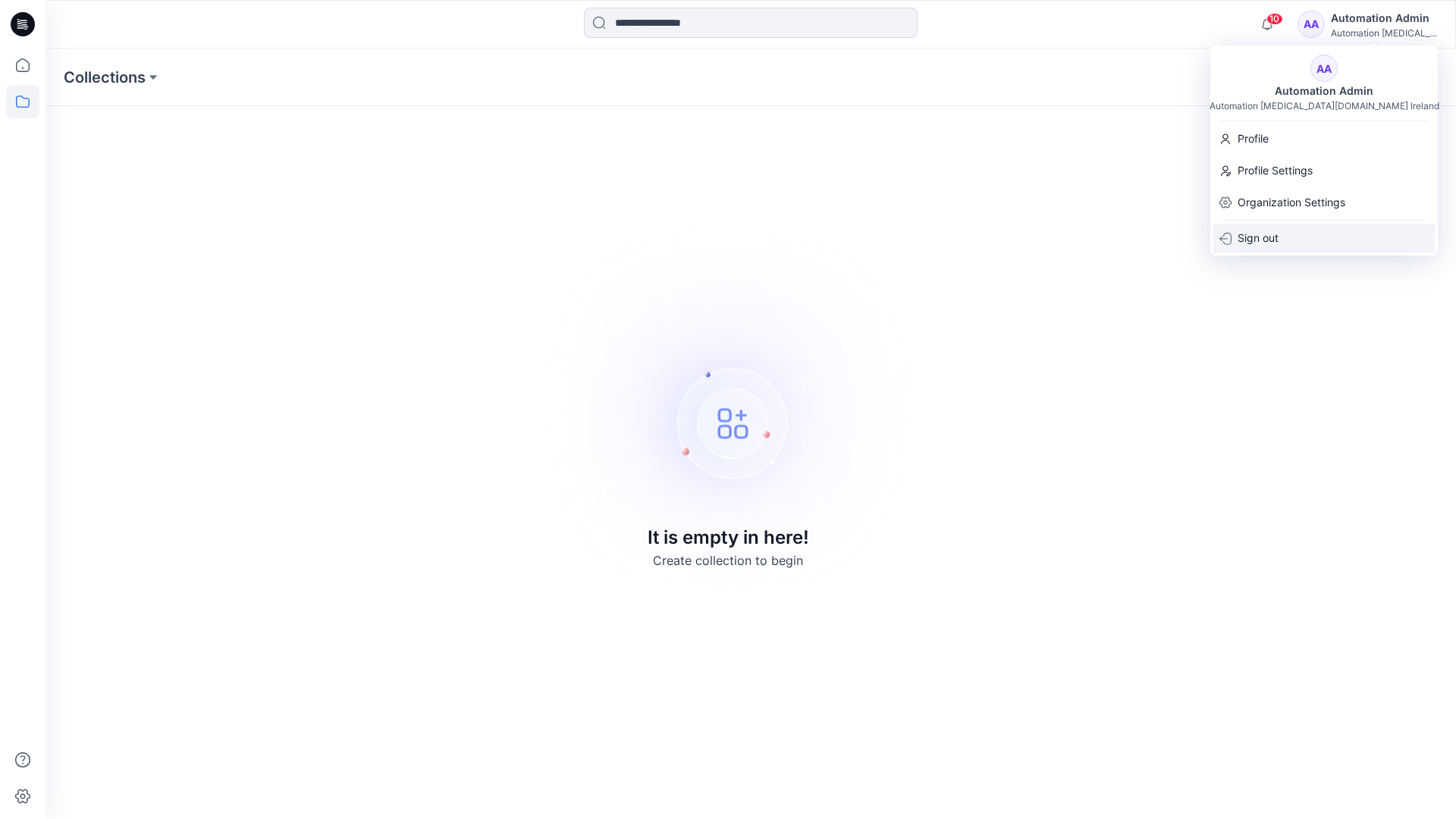
click at [1278, 233] on p "Sign out" at bounding box center [1258, 238] width 41 height 28
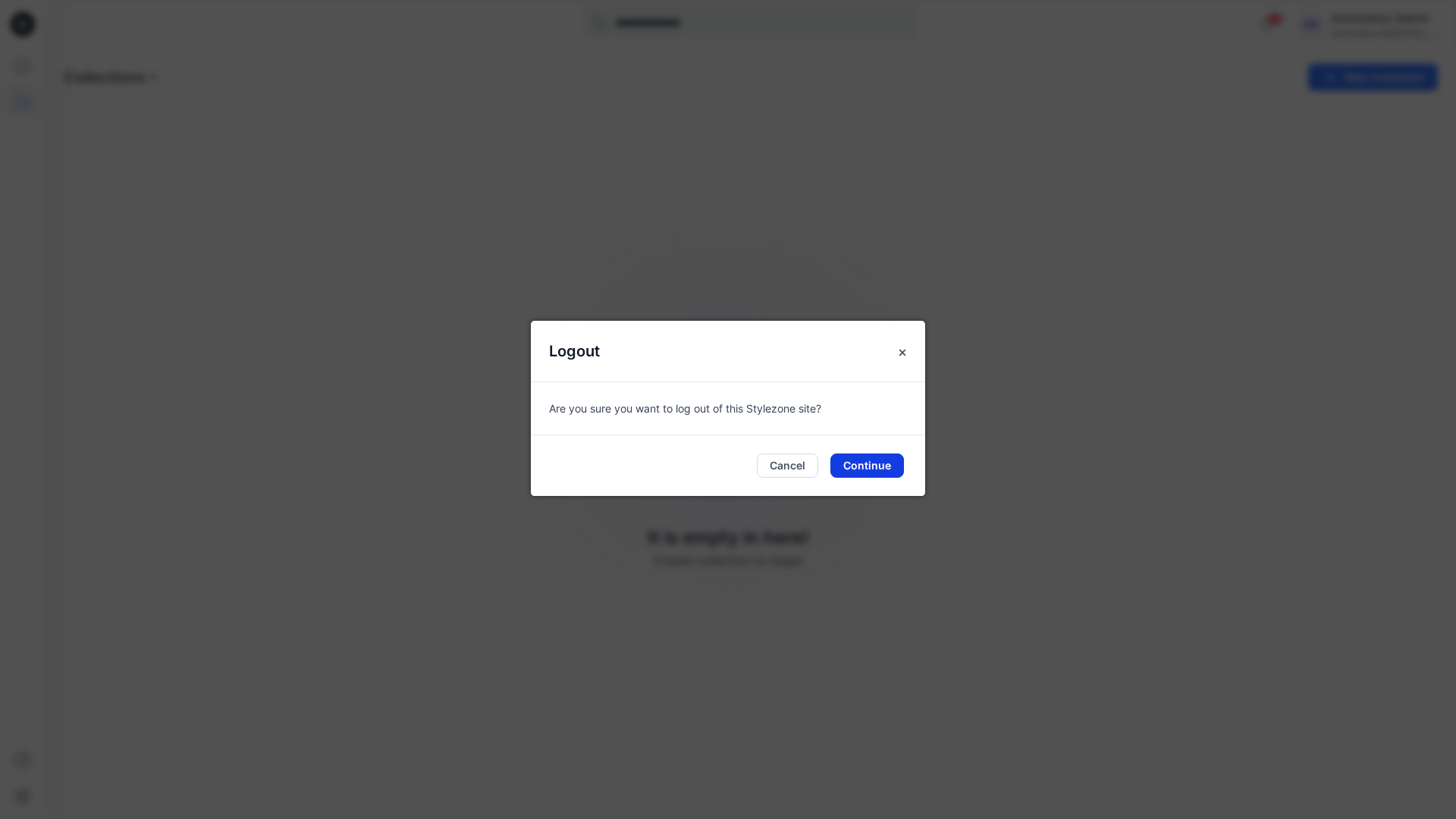
click at [867, 465] on button "Continue" at bounding box center [867, 465] width 74 height 24
